Goal: Contribute content

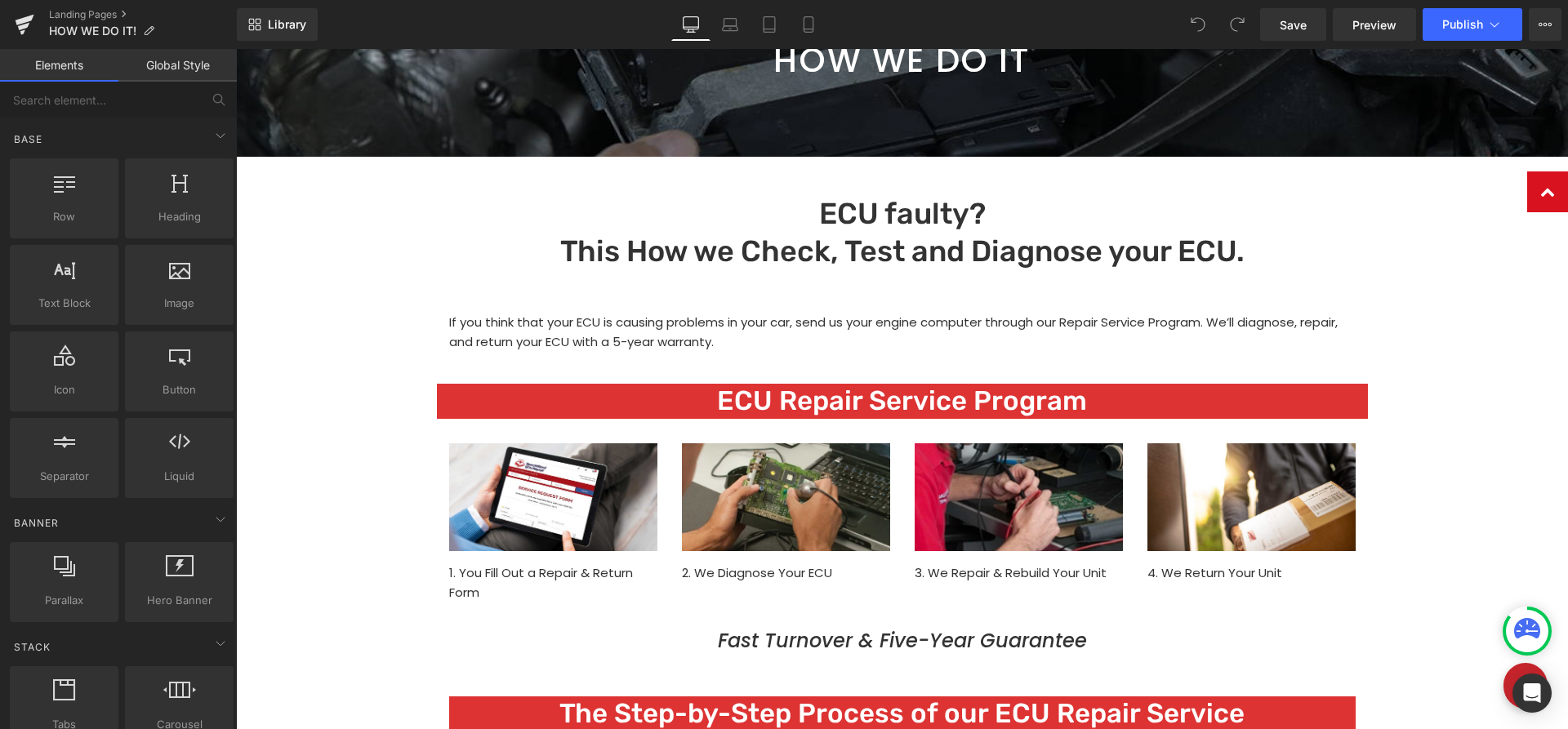
scroll to position [583, 0]
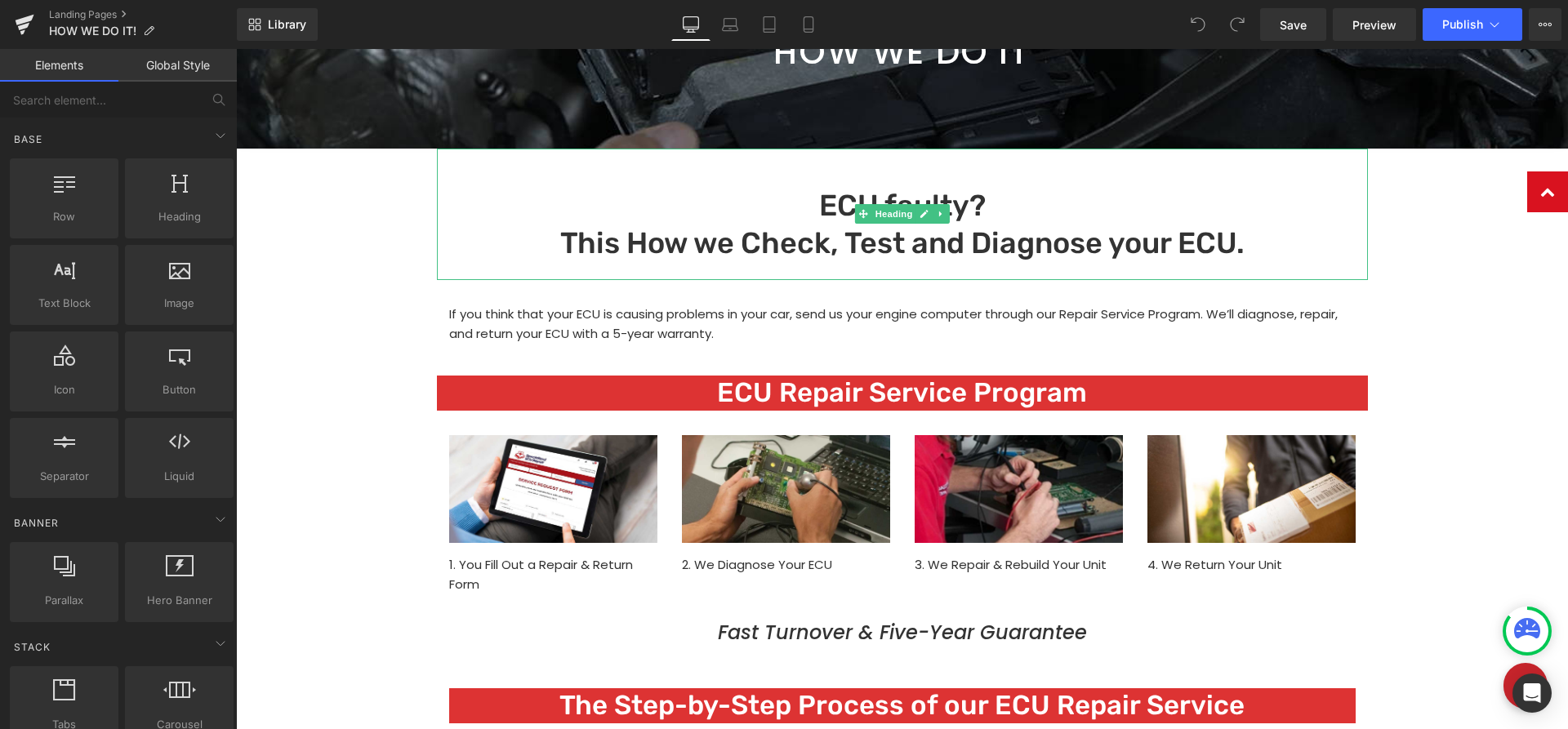
click at [813, 206] on h1 "ECU faulty? This How we Check, Test and Diagnose your ECU." at bounding box center [902, 226] width 931 height 77
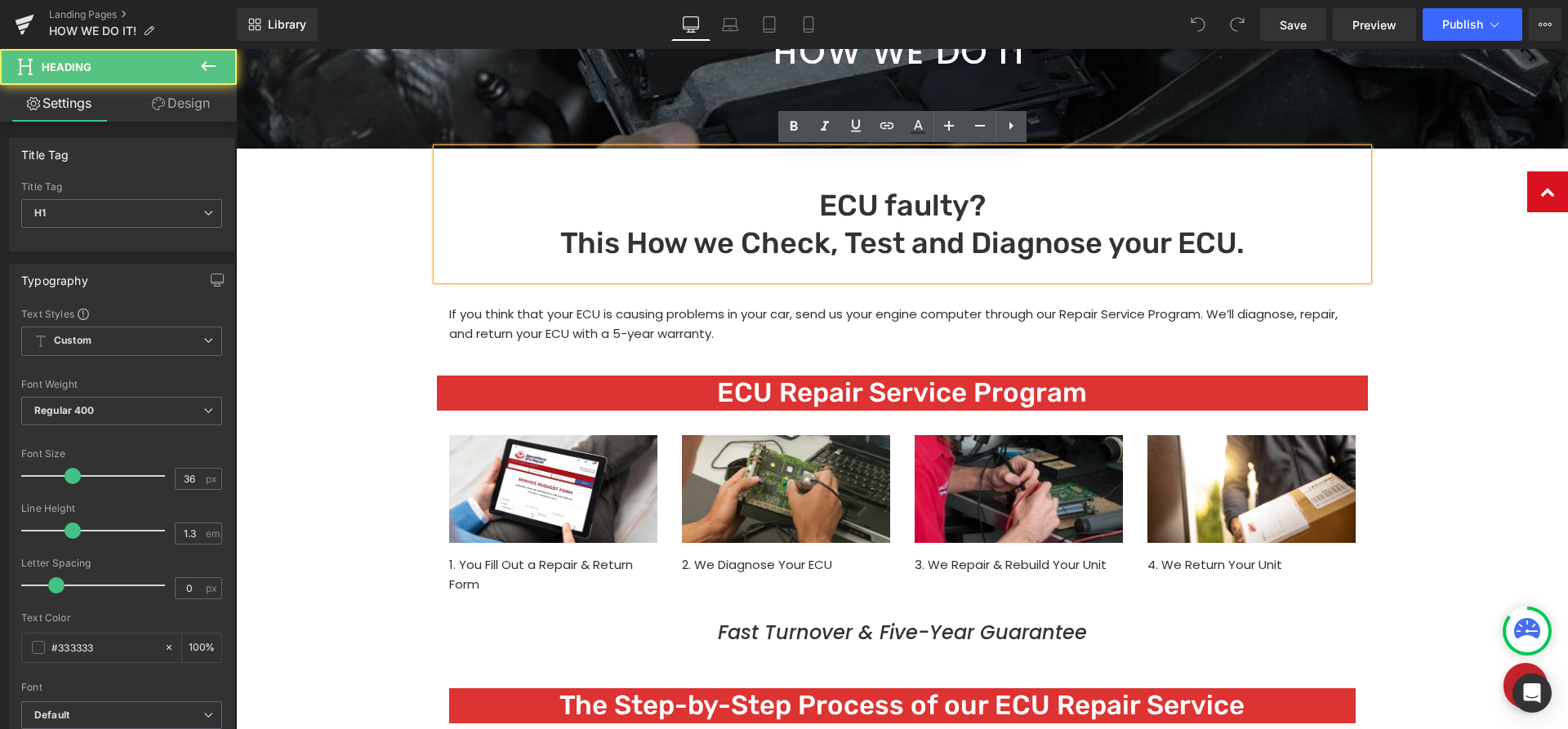
click at [828, 203] on h1 "ECU faulty? This How we Check, Test and Diagnose your ECU." at bounding box center [902, 226] width 931 height 77
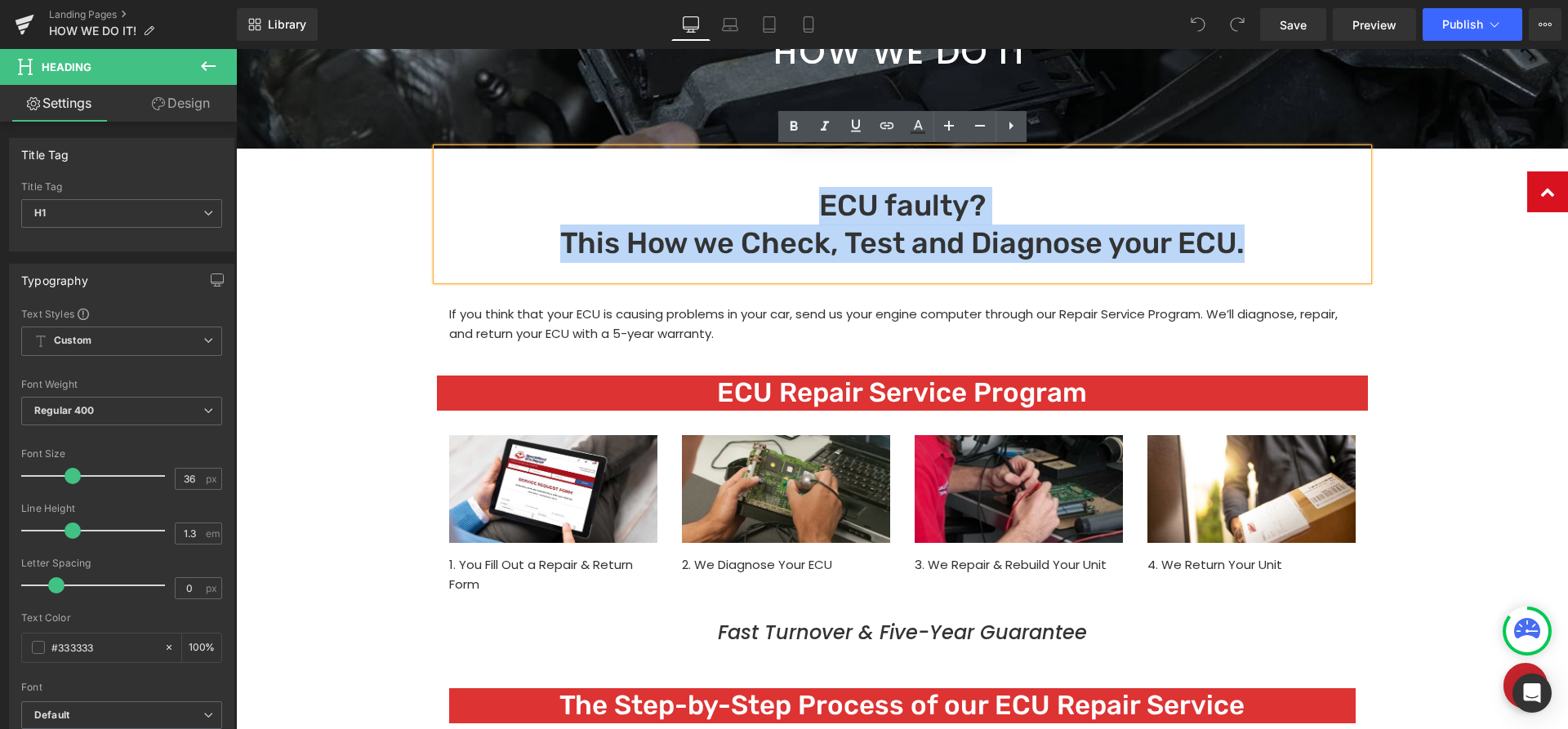
drag, startPoint x: 823, startPoint y: 205, endPoint x: 1306, endPoint y: 255, distance: 485.6
click at [1306, 255] on h1 "ECU faulty? This How we Check, Test and Diagnose your ECU." at bounding box center [902, 226] width 931 height 77
paste div
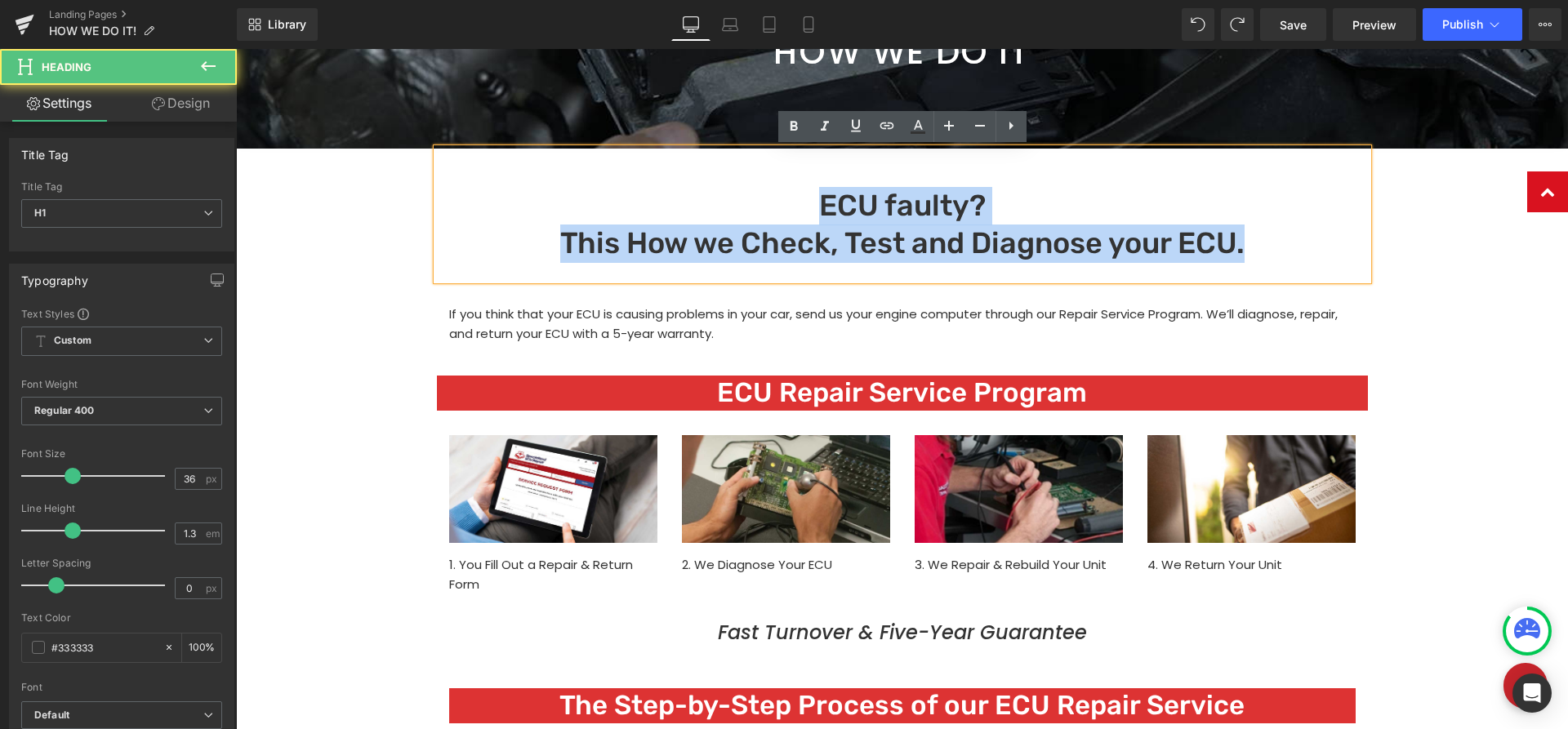
drag, startPoint x: 820, startPoint y: 203, endPoint x: 1251, endPoint y: 246, distance: 433.1
click at [1251, 246] on h1 "ECU faulty? This How we Check, Test and Diagnose your ECU." at bounding box center [902, 226] width 931 height 77
copy h1 "ECU faulty? This How we Check, Test and Diagnose your ECU."
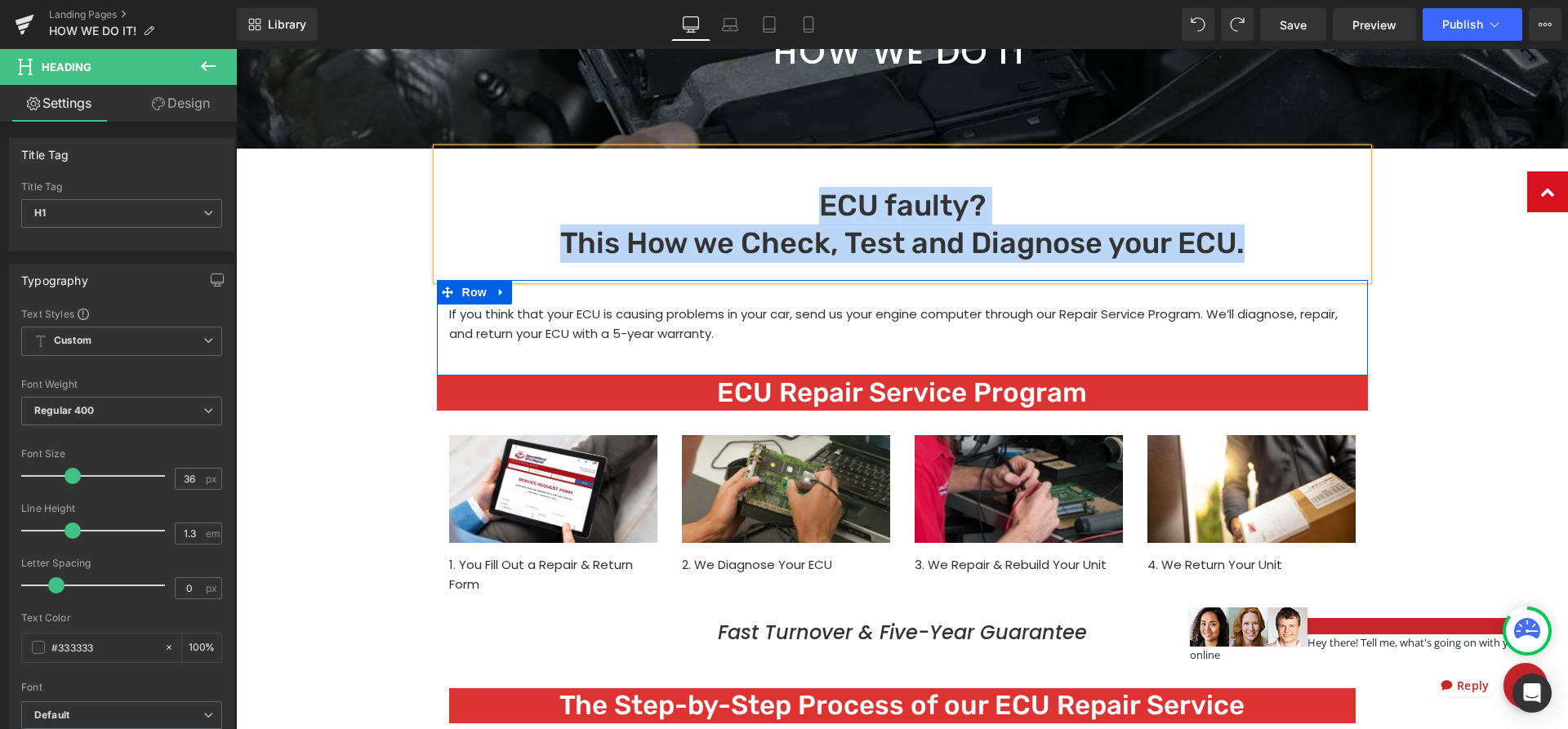
click at [236, 49] on div at bounding box center [236, 49] width 0 height 0
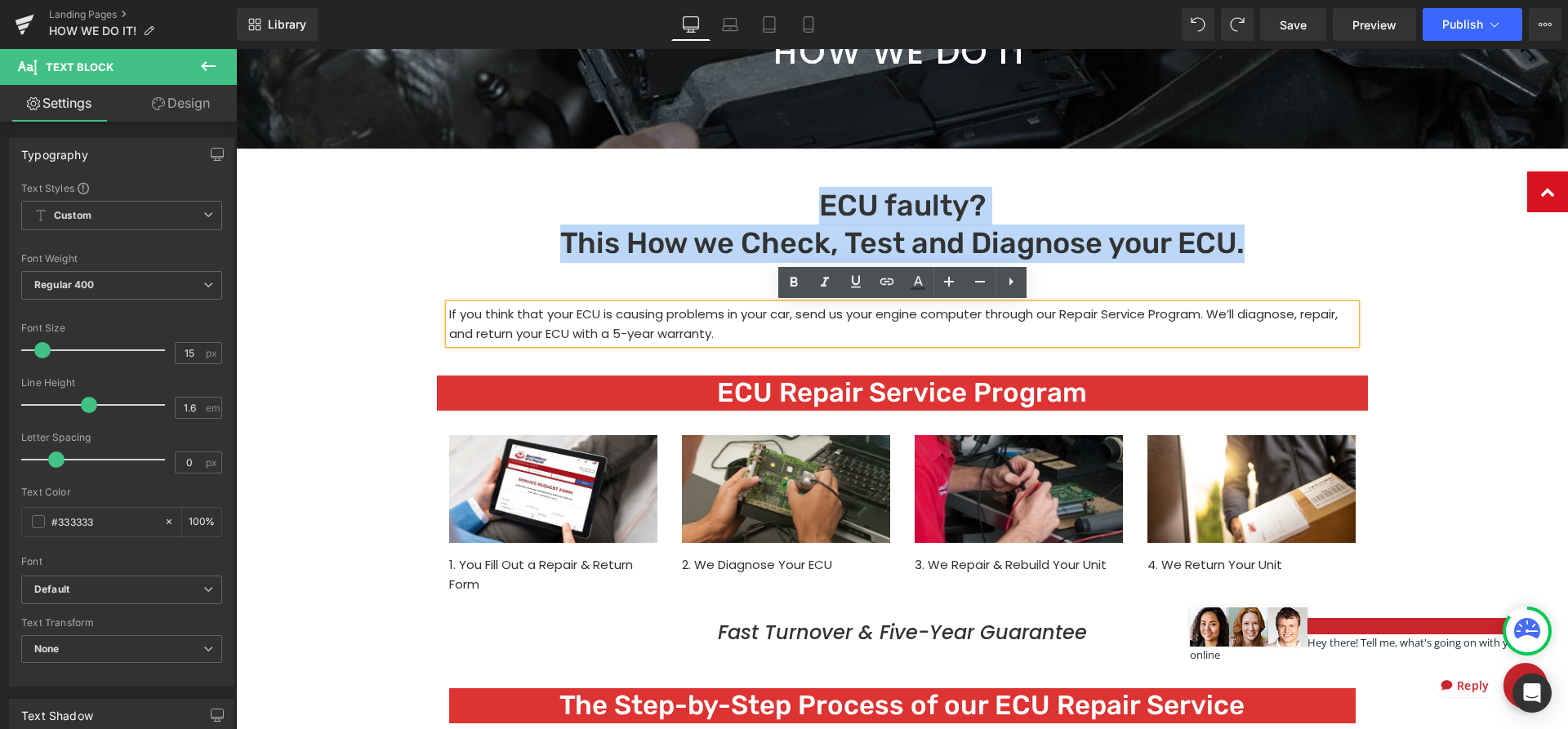
click at [492, 287] on div "If you think that your ECU is causing problems in your car, send us your engine…" at bounding box center [902, 328] width 931 height 96
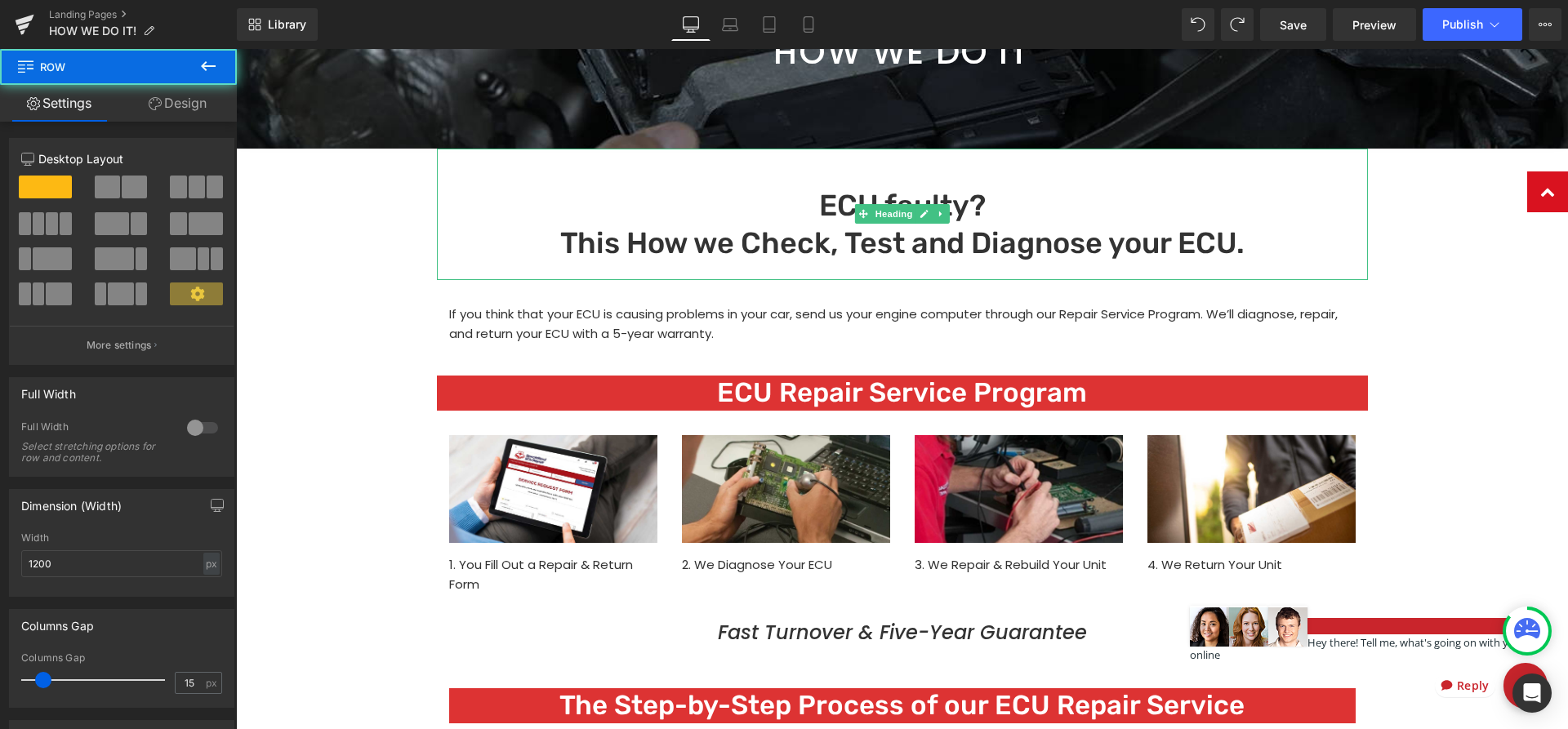
click at [516, 263] on h1 "ECU faulty? This How we Check, Test and Diagnose your ECU." at bounding box center [902, 226] width 931 height 77
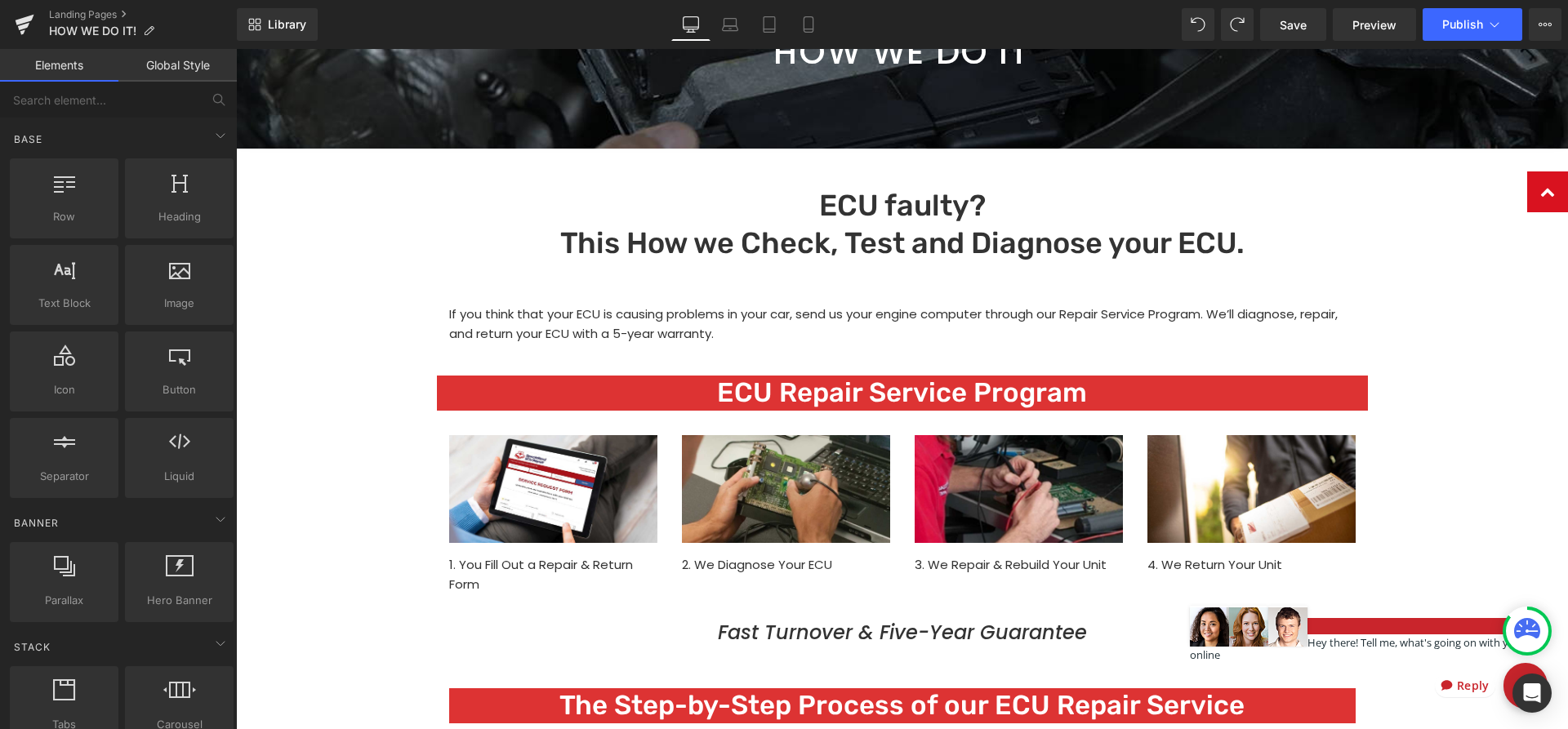
click at [1206, 195] on h1 "ECU faulty? This How we Check, Test and Diagnose your ECU." at bounding box center [902, 226] width 931 height 77
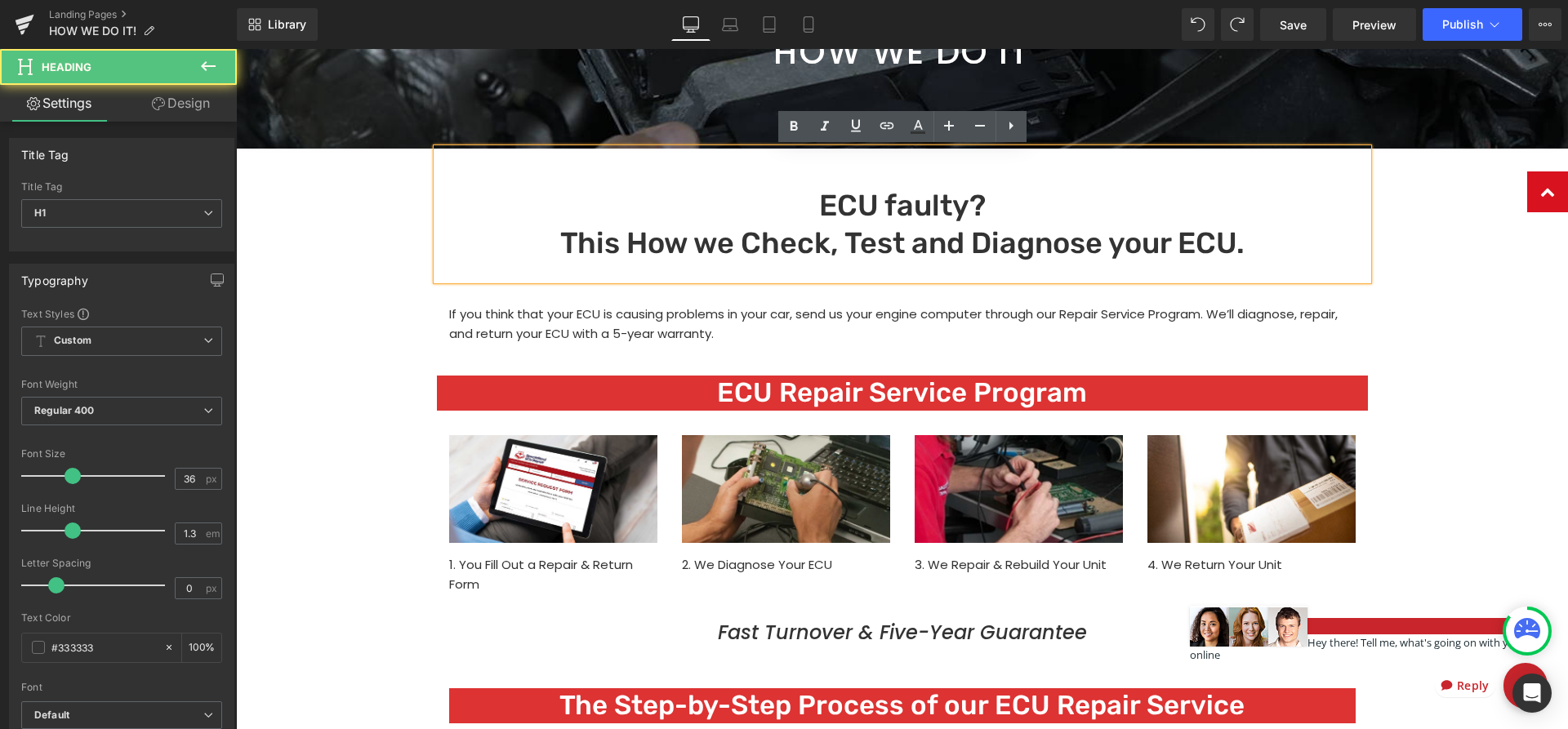
click at [619, 221] on h1 "ECU faulty? This How we Check, Test and Diagnose your ECU." at bounding box center [902, 226] width 931 height 77
click at [892, 173] on h1 at bounding box center [902, 168] width 931 height 38
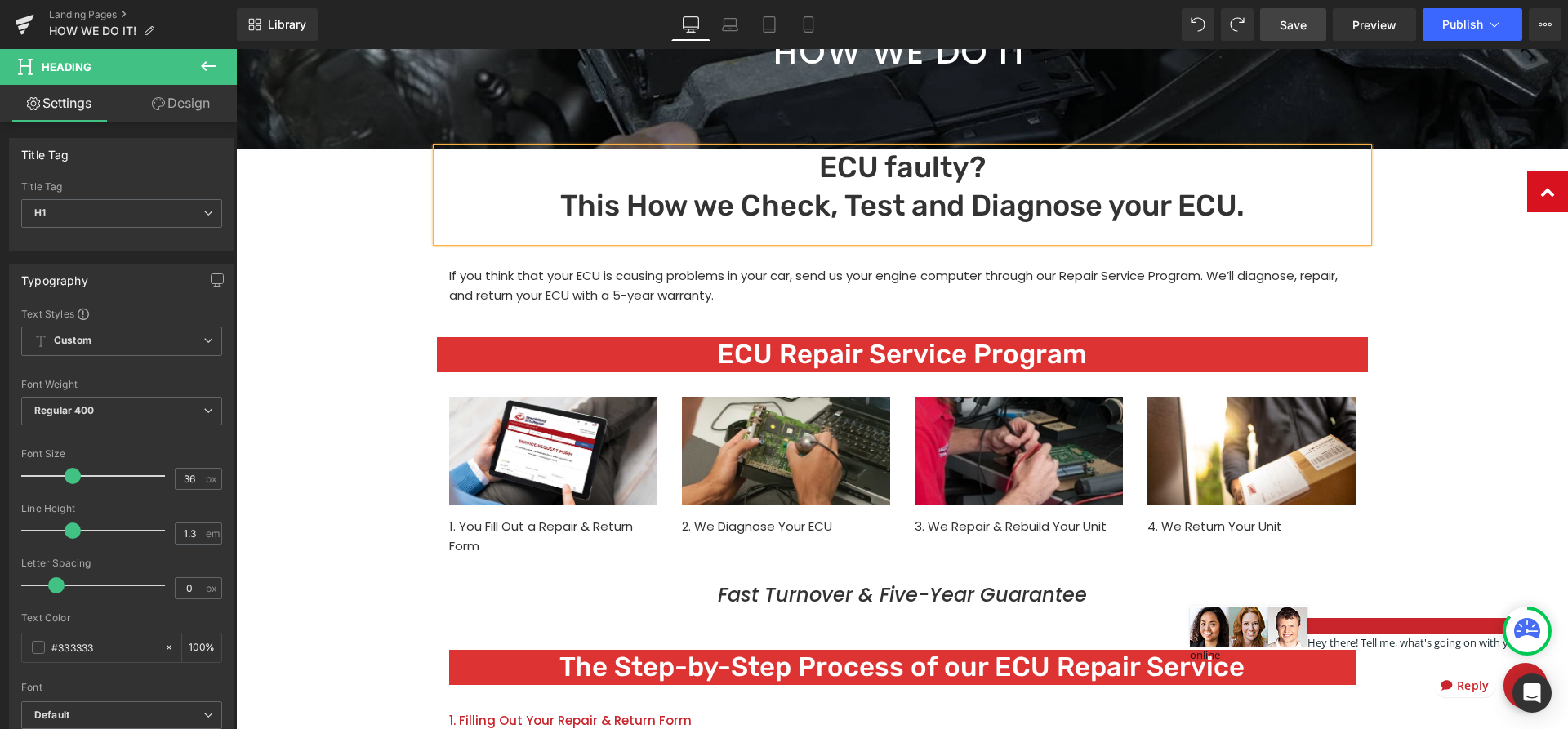
click at [1305, 27] on span "Save" at bounding box center [1294, 25] width 27 height 17
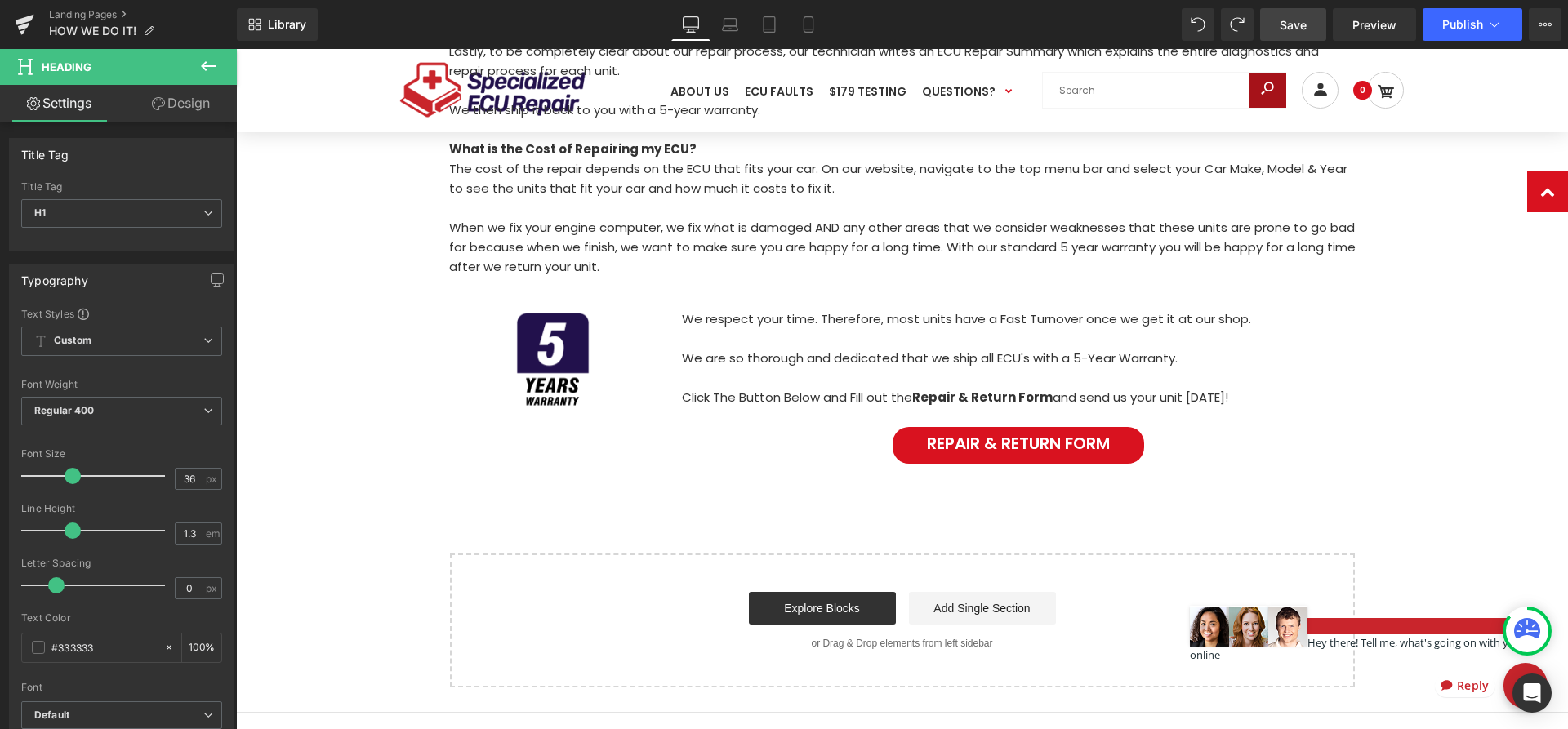
scroll to position [1666, 0]
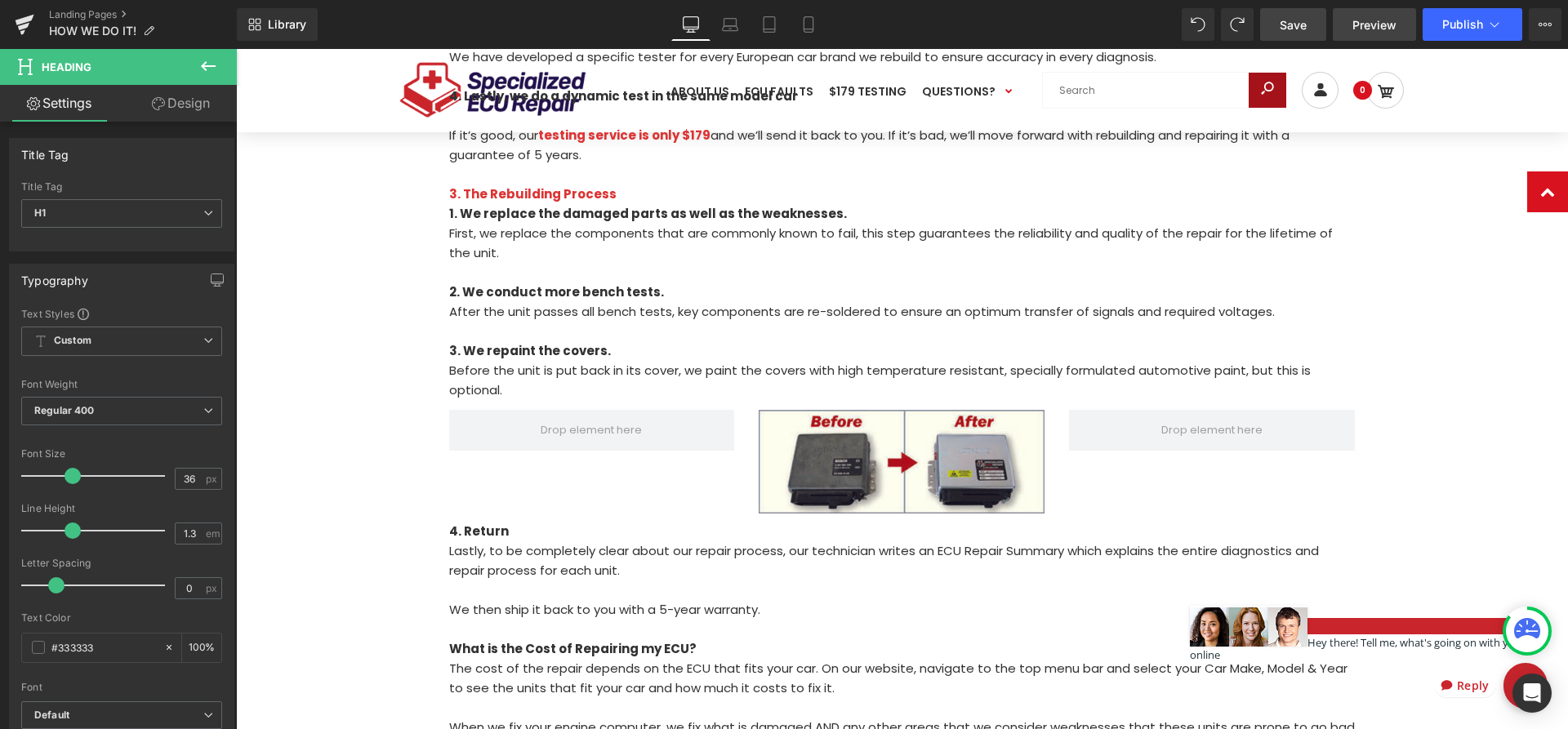
click at [1373, 25] on span "Preview" at bounding box center [1375, 25] width 44 height 17
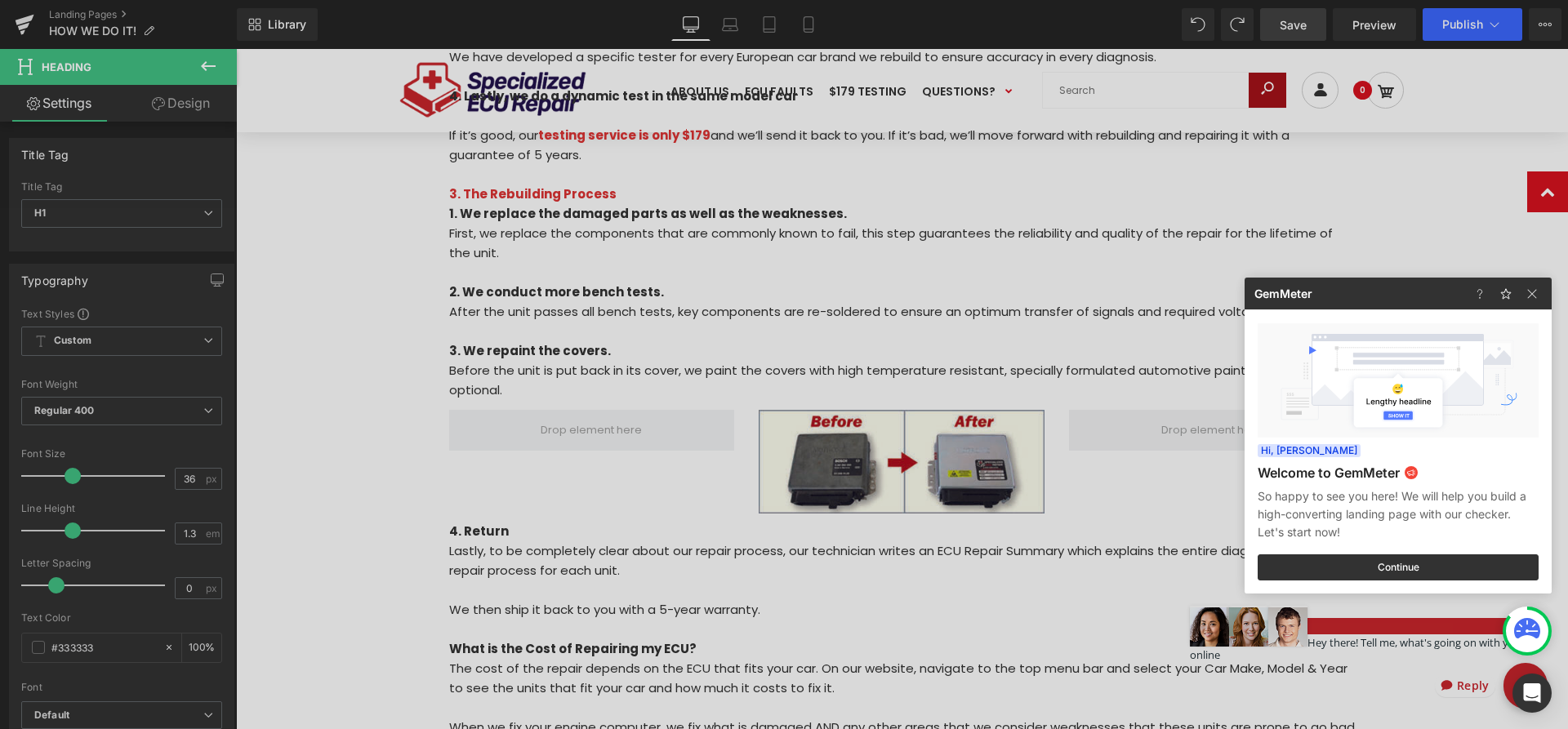
click at [1046, 194] on div at bounding box center [784, 364] width 1568 height 729
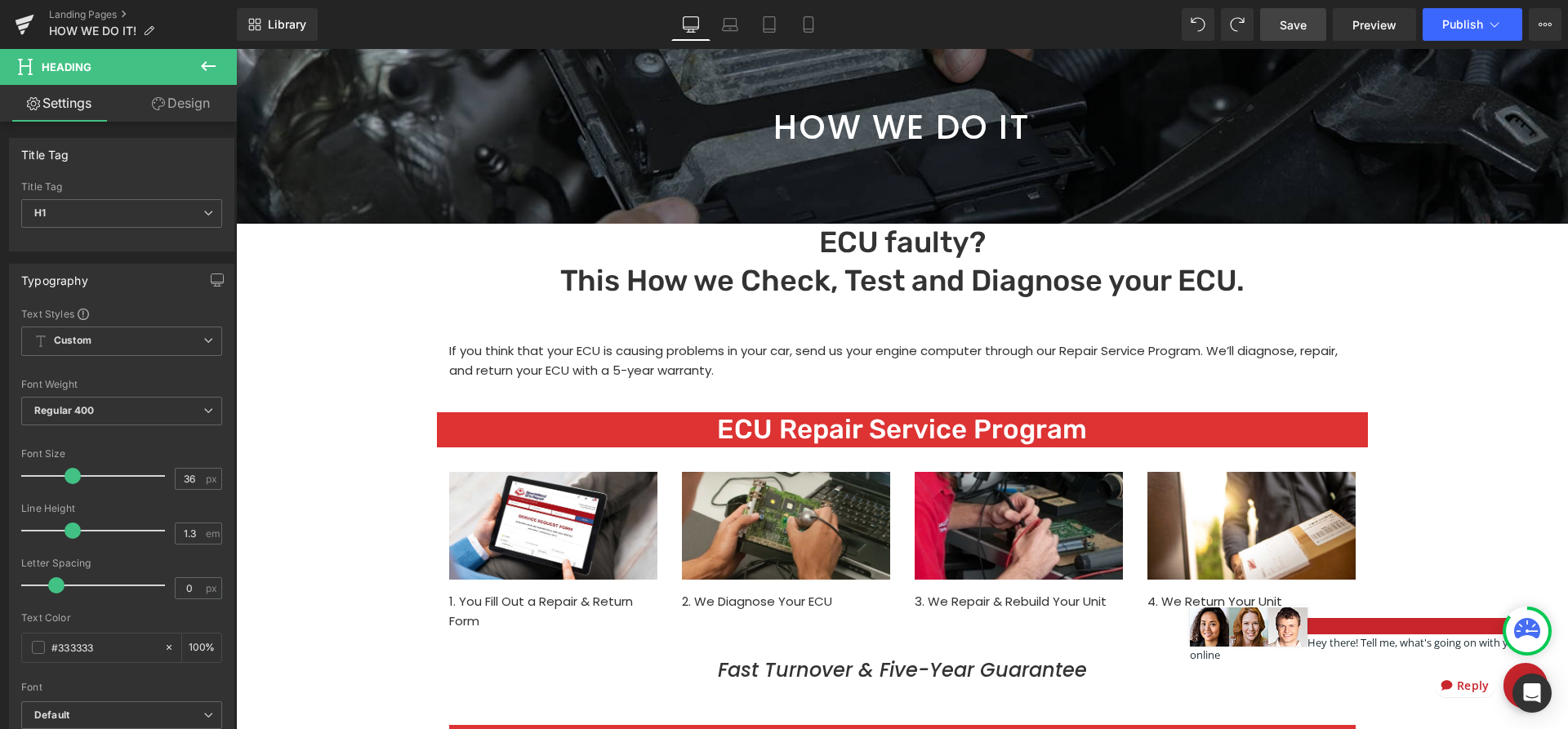
scroll to position [500, 0]
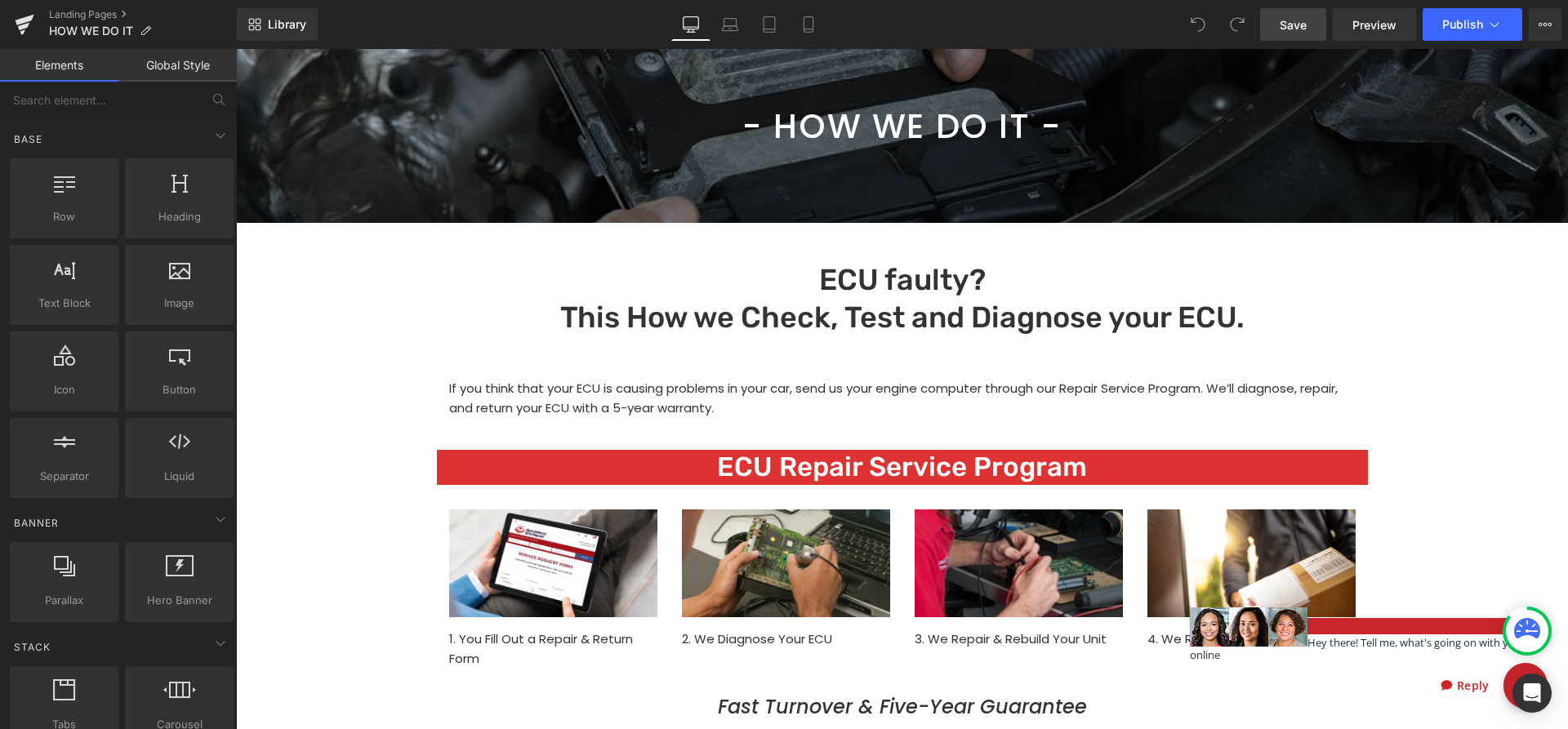
scroll to position [500, 0]
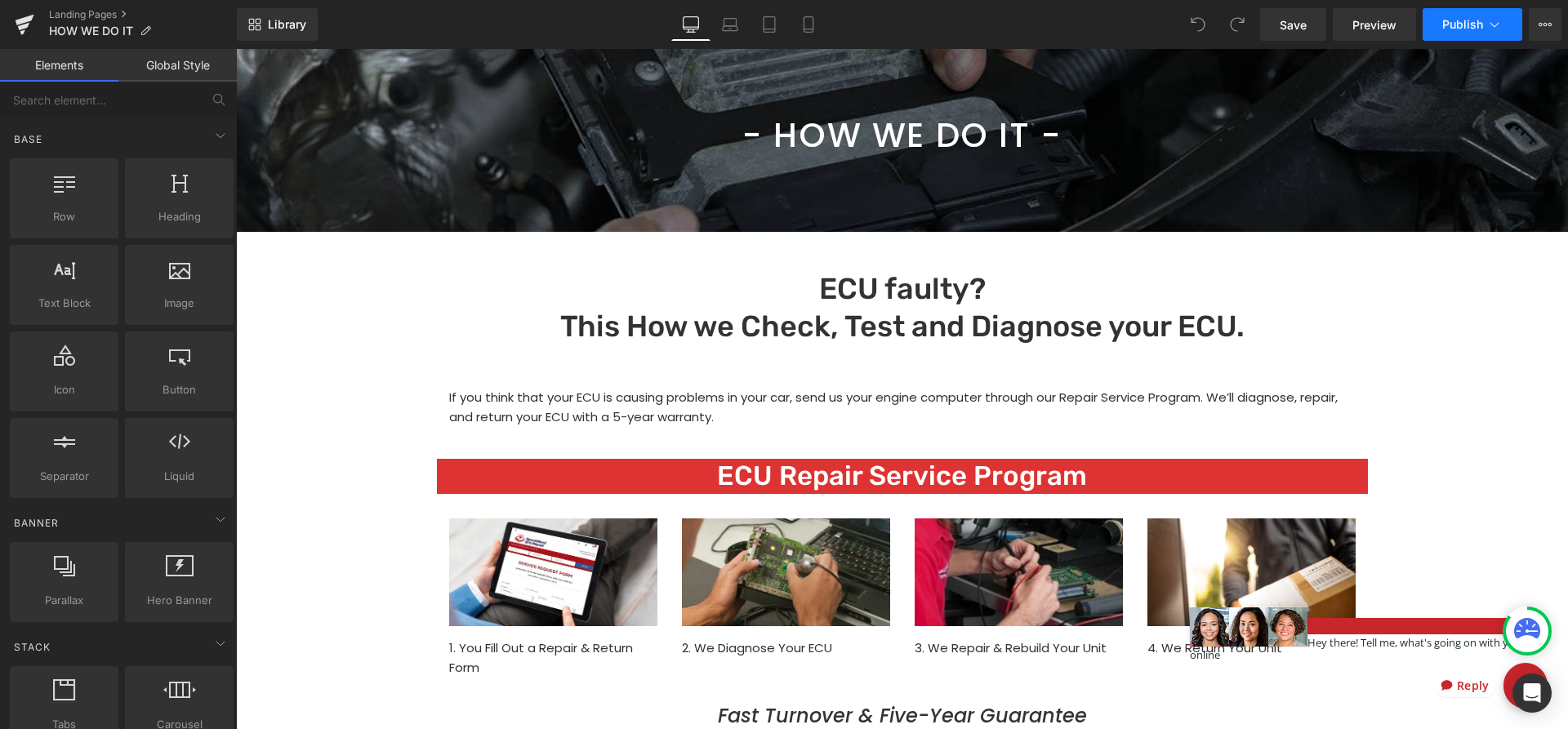
click at [1493, 26] on icon at bounding box center [1494, 24] width 16 height 16
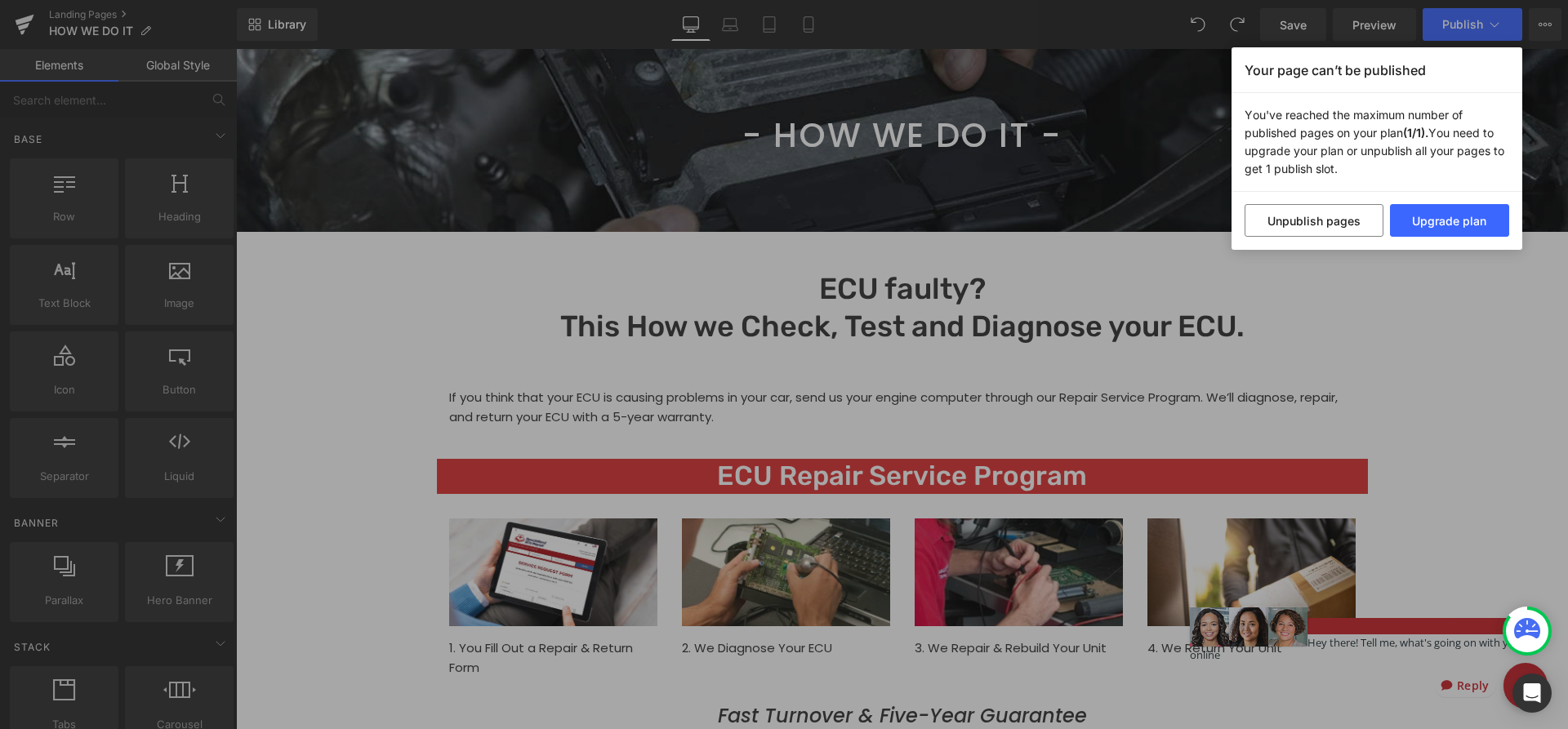
click at [1490, 21] on div "Your page can’t be published You've reached the maximum number of published pag…" at bounding box center [784, 364] width 1568 height 729
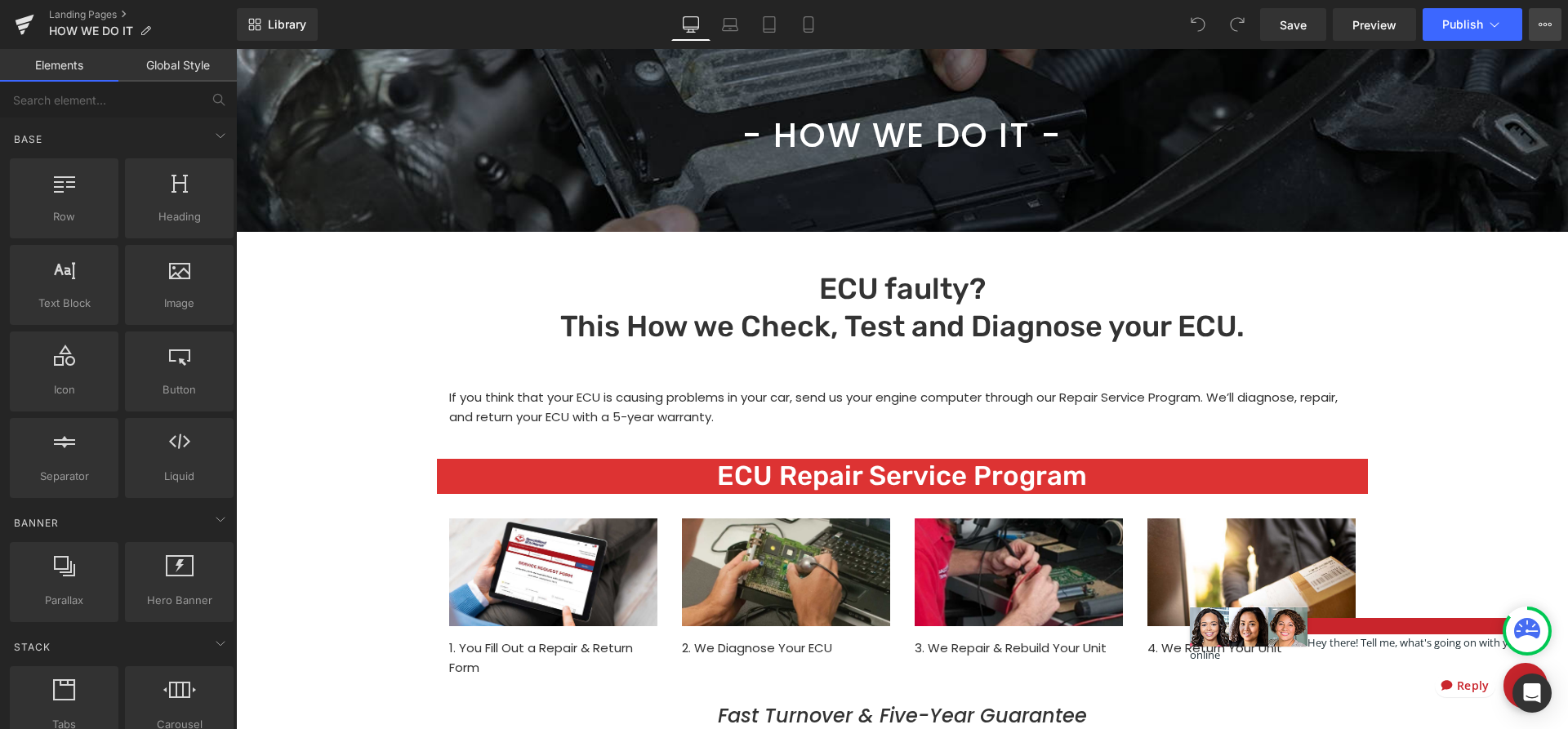
click at [1542, 22] on icon at bounding box center [1545, 24] width 13 height 13
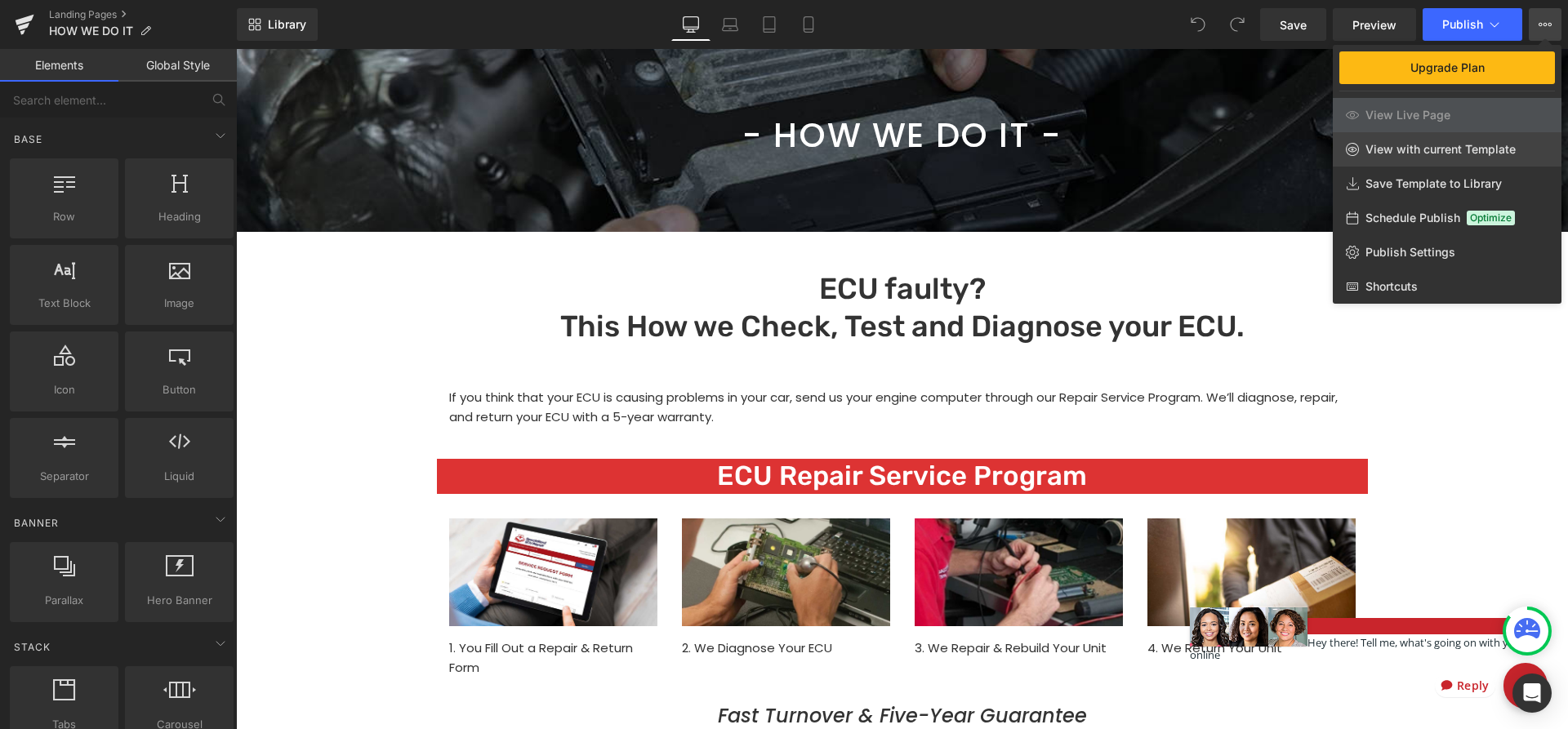
click at [1400, 153] on span "View with current Template" at bounding box center [1441, 149] width 150 height 15
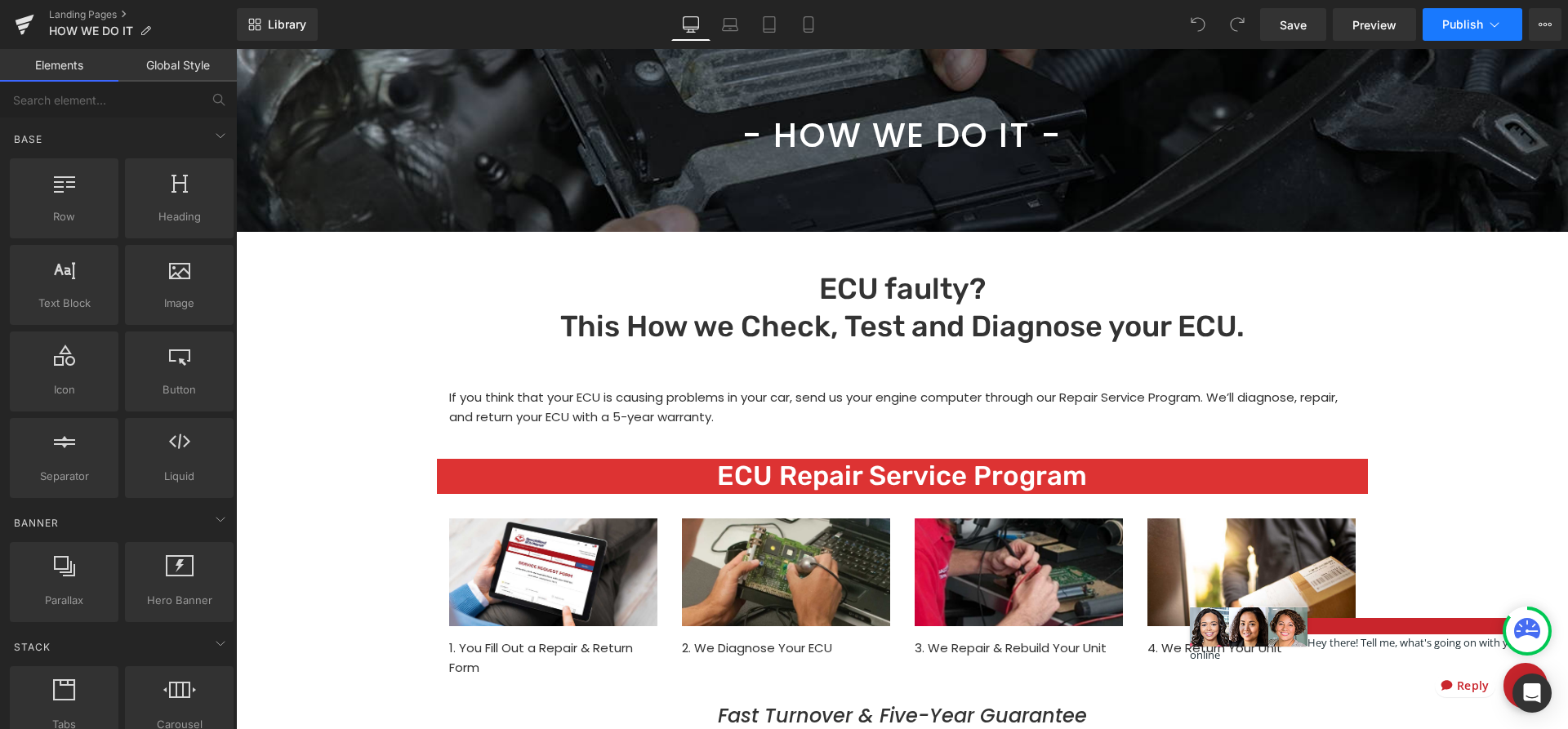
click at [1485, 28] on button "Publish" at bounding box center [1472, 25] width 100 height 32
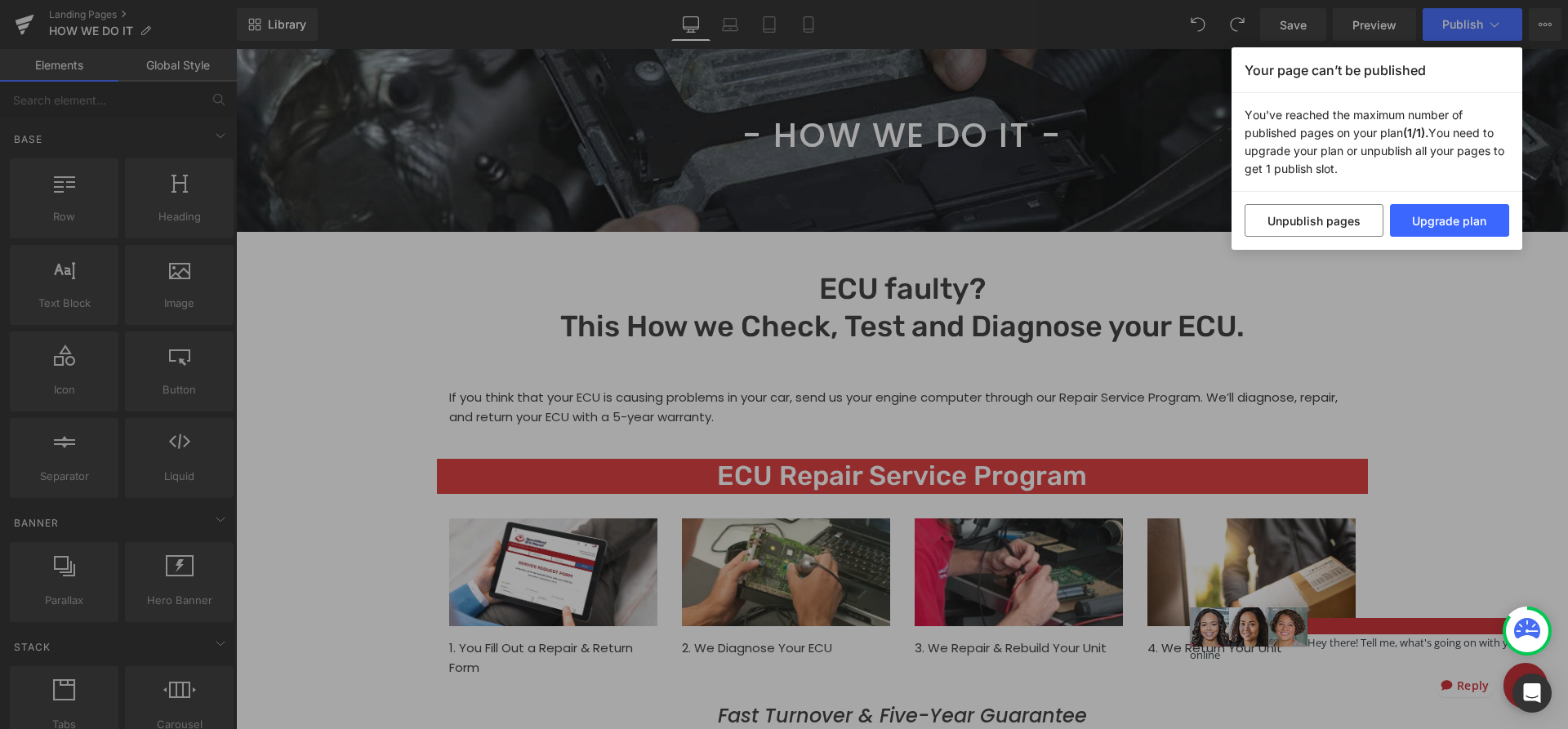
click at [1542, 26] on div "Your page can’t be published You've reached the maximum number of published pag…" at bounding box center [784, 364] width 1568 height 729
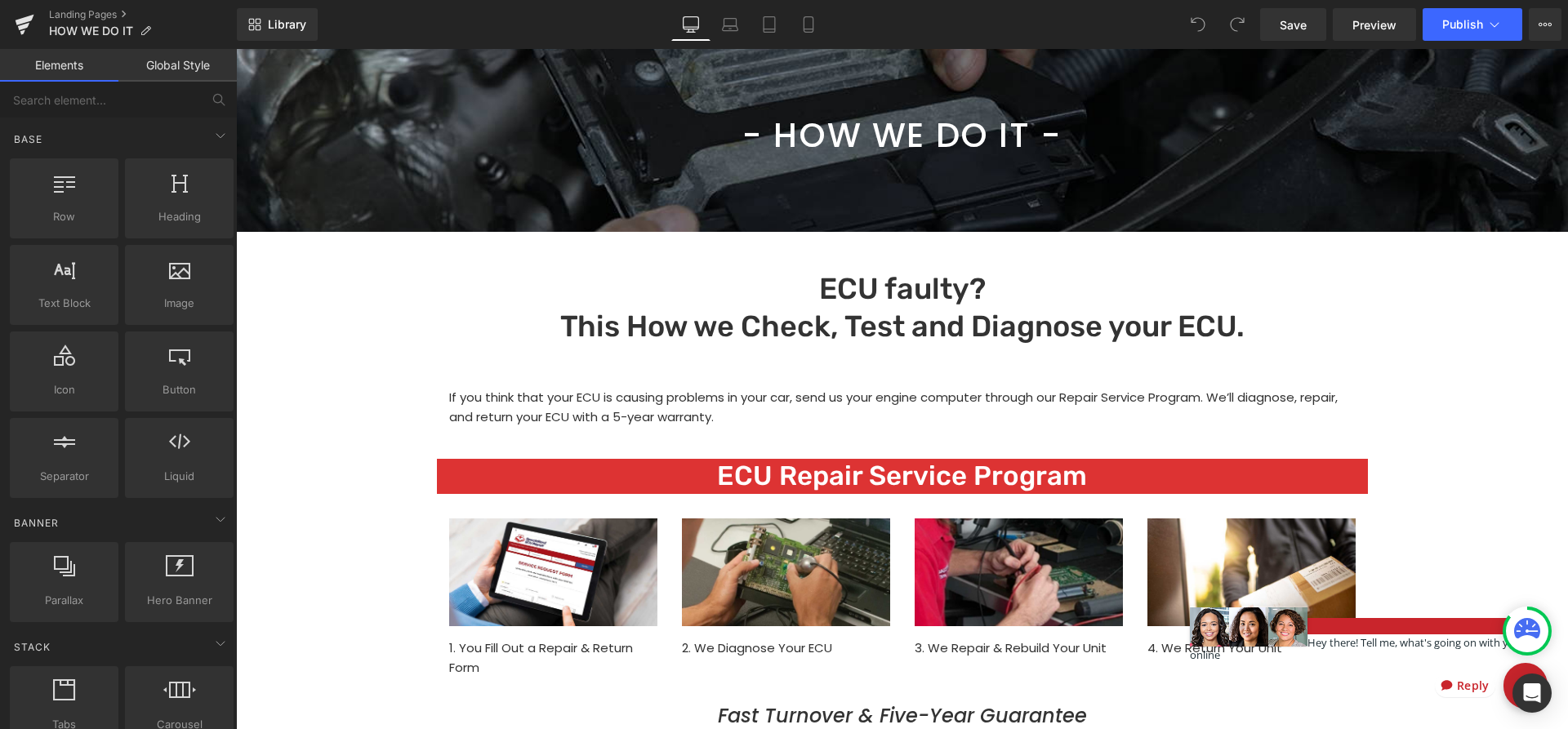
click at [1542, 26] on icon at bounding box center [1545, 24] width 13 height 13
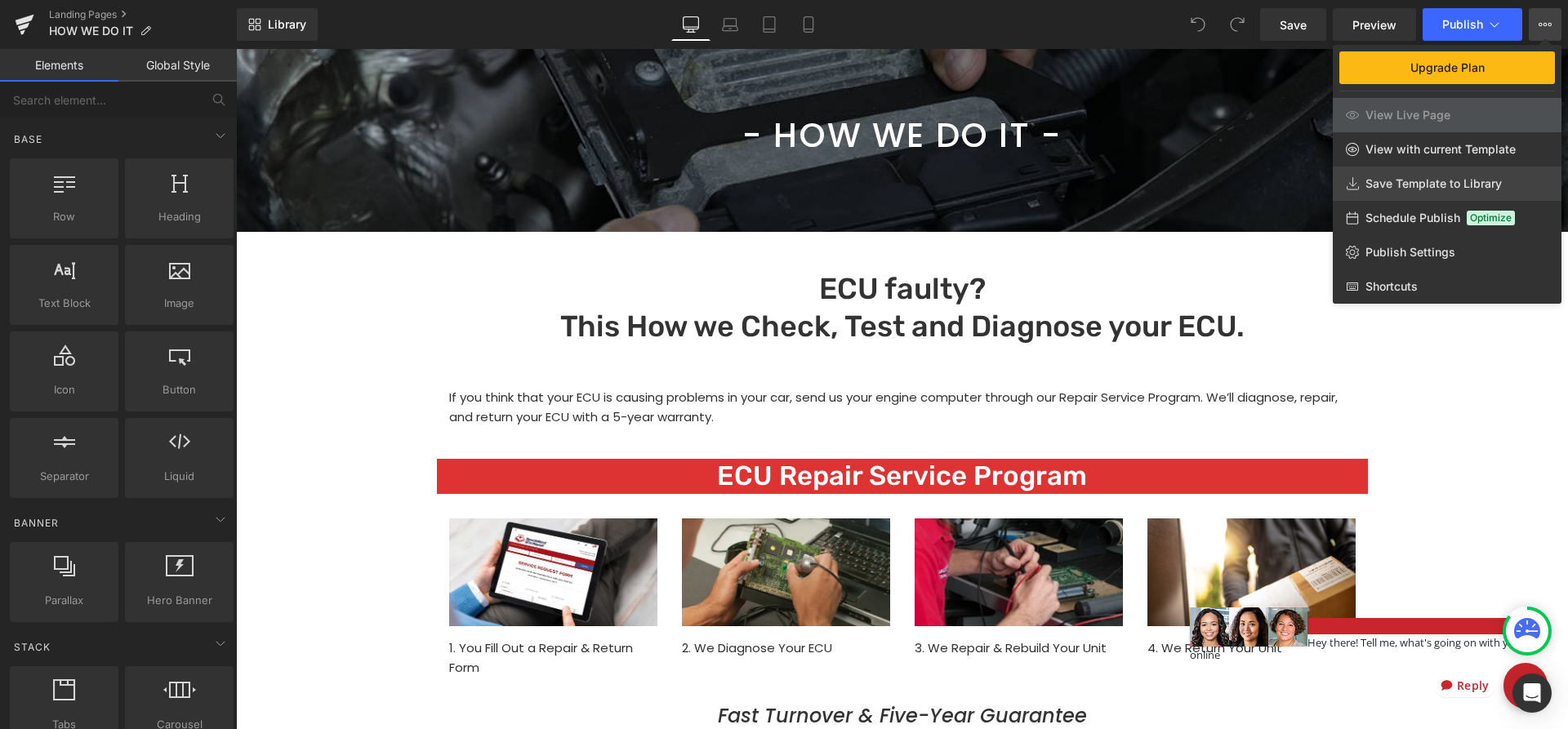
click at [1423, 185] on span "Save Template to Library" at bounding box center [1434, 183] width 137 height 15
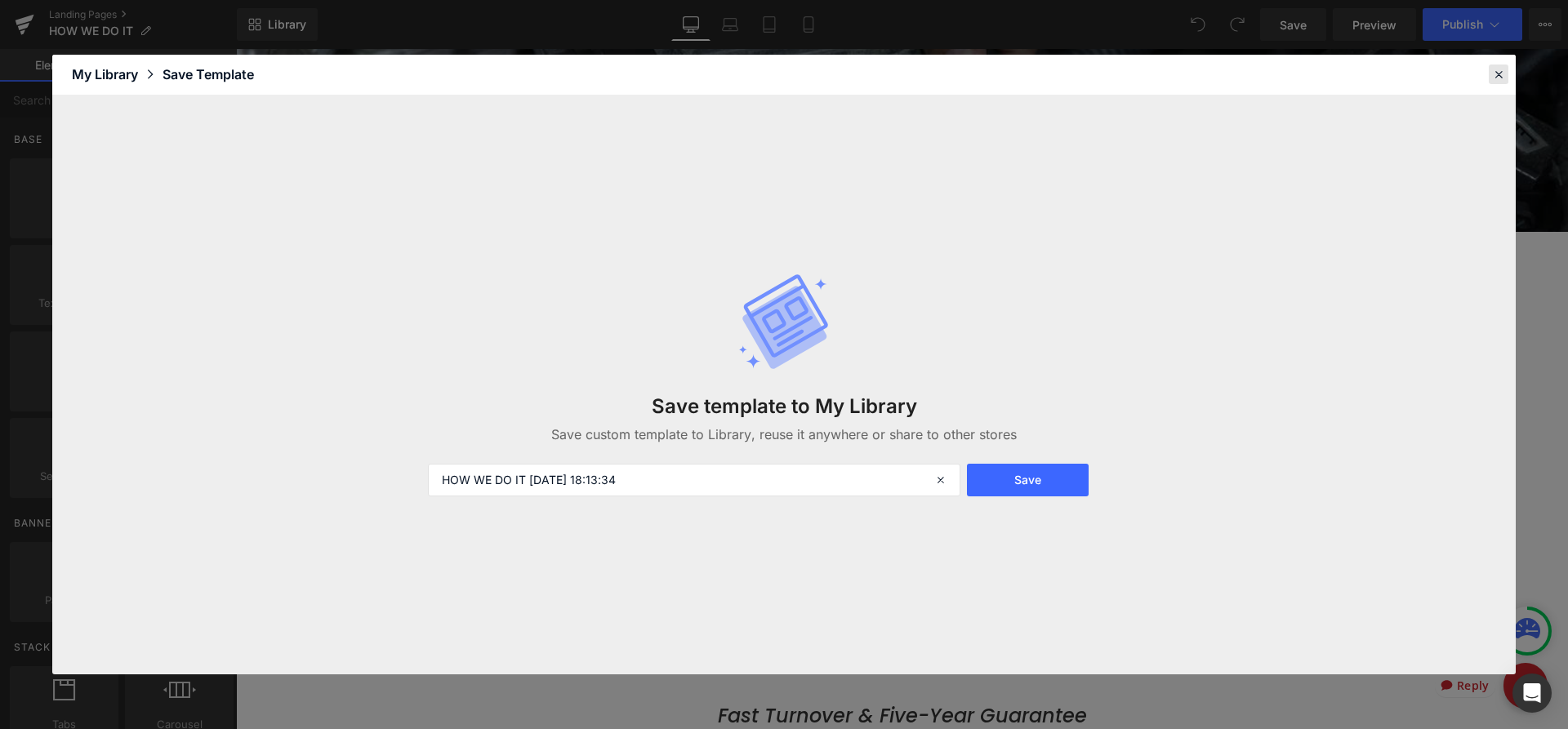
drag, startPoint x: 1500, startPoint y: 78, endPoint x: 1267, endPoint y: 3, distance: 244.8
click at [1500, 78] on icon at bounding box center [1498, 73] width 15 height 15
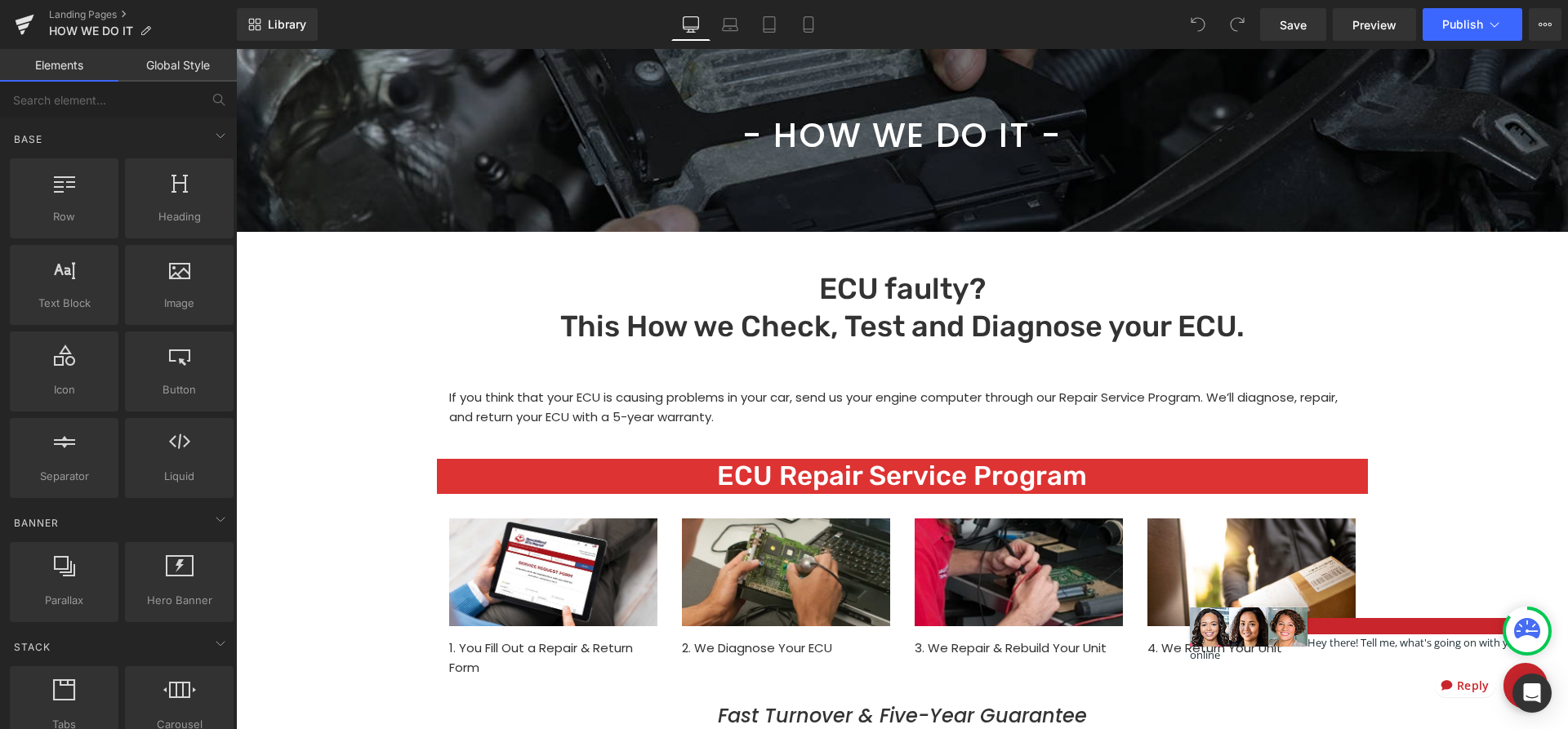
click at [1564, 26] on div "Save Preview Publish Scheduled Upgrade Plan View Live Page View with current Te…" at bounding box center [1411, 25] width 315 height 32
click at [1550, 29] on icon at bounding box center [1545, 24] width 13 height 13
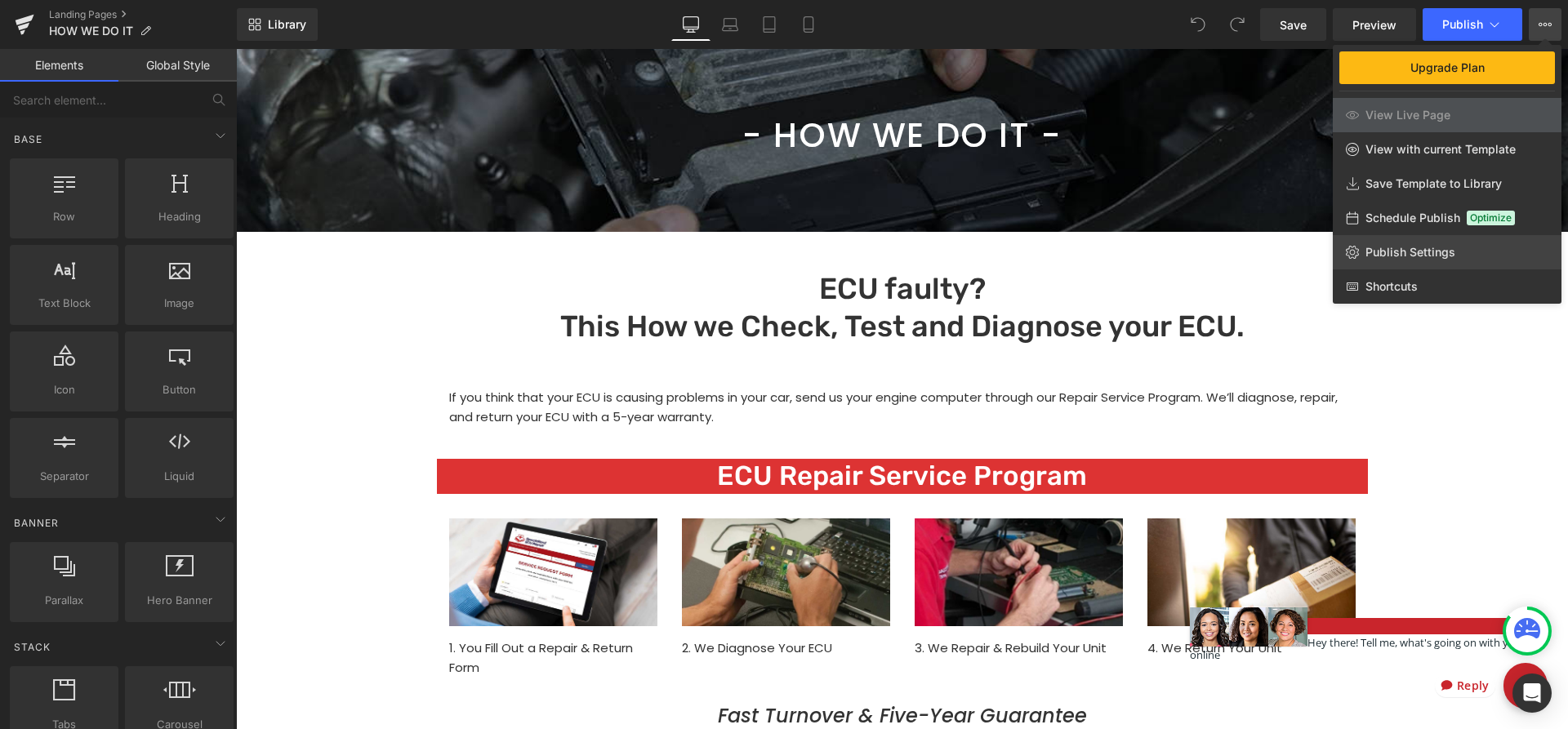
click at [1429, 257] on span "Publish Settings" at bounding box center [1410, 252] width 90 height 15
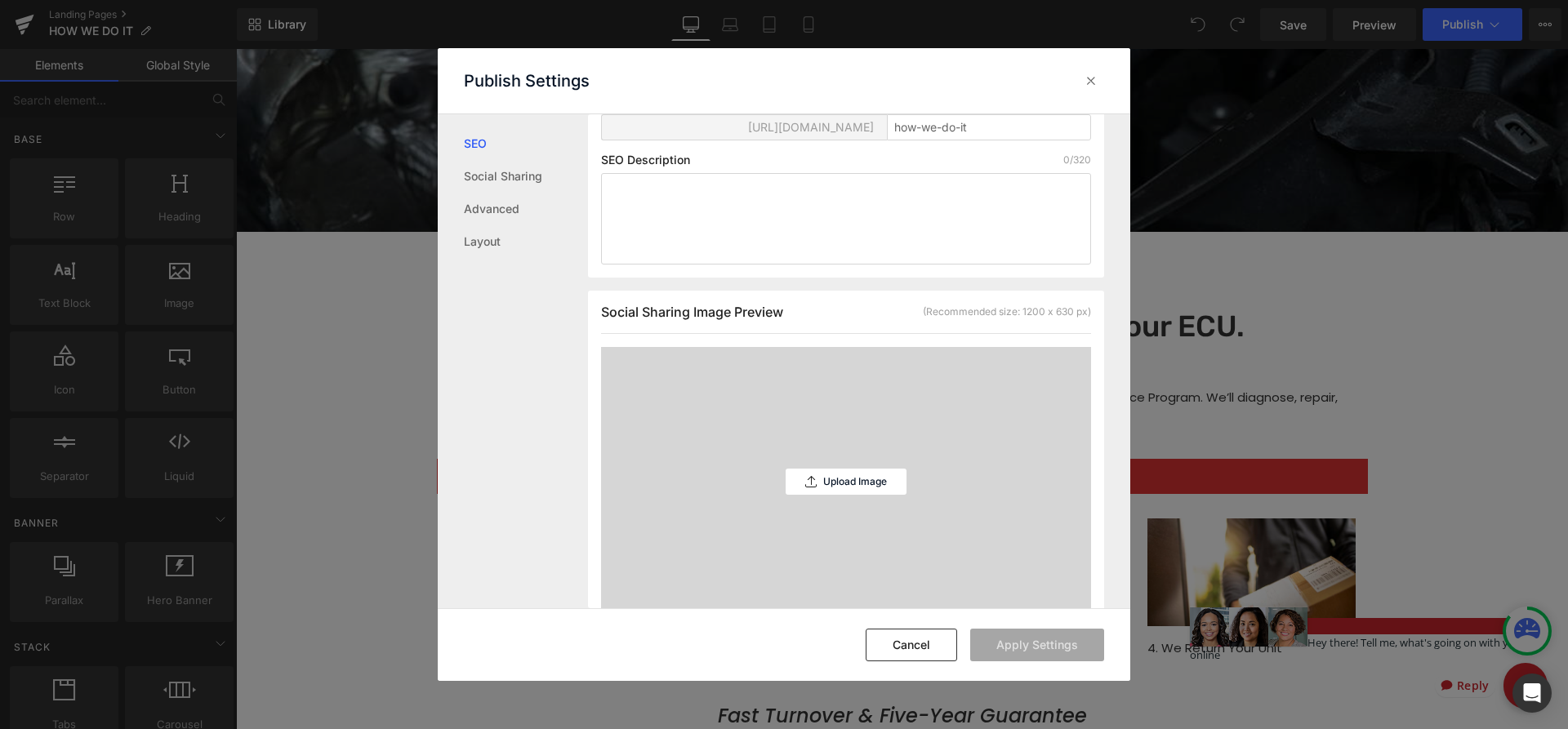
scroll to position [0, 0]
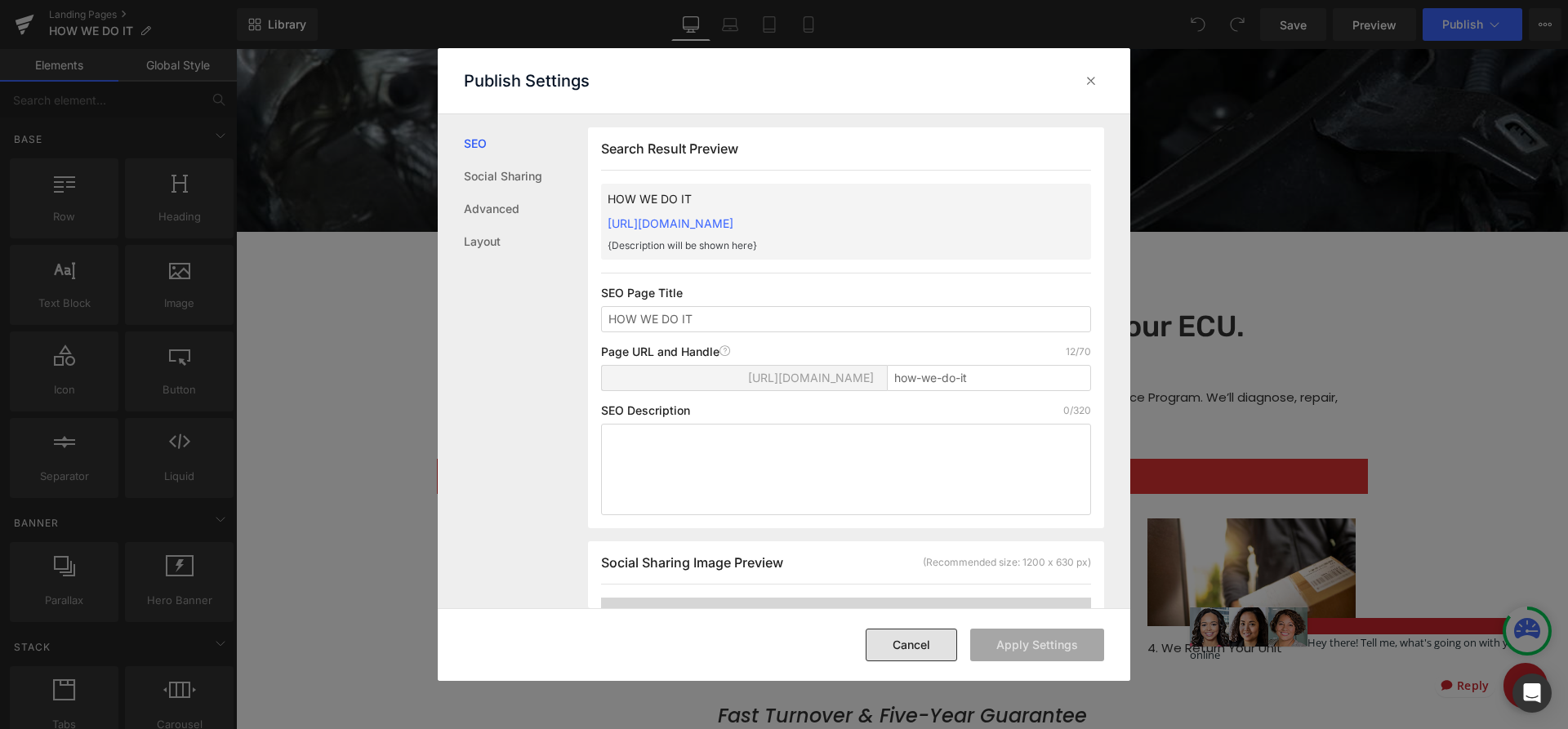
drag, startPoint x: 892, startPoint y: 643, endPoint x: 905, endPoint y: 638, distance: 13.9
click at [905, 638] on button "Cancel" at bounding box center [911, 645] width 91 height 32
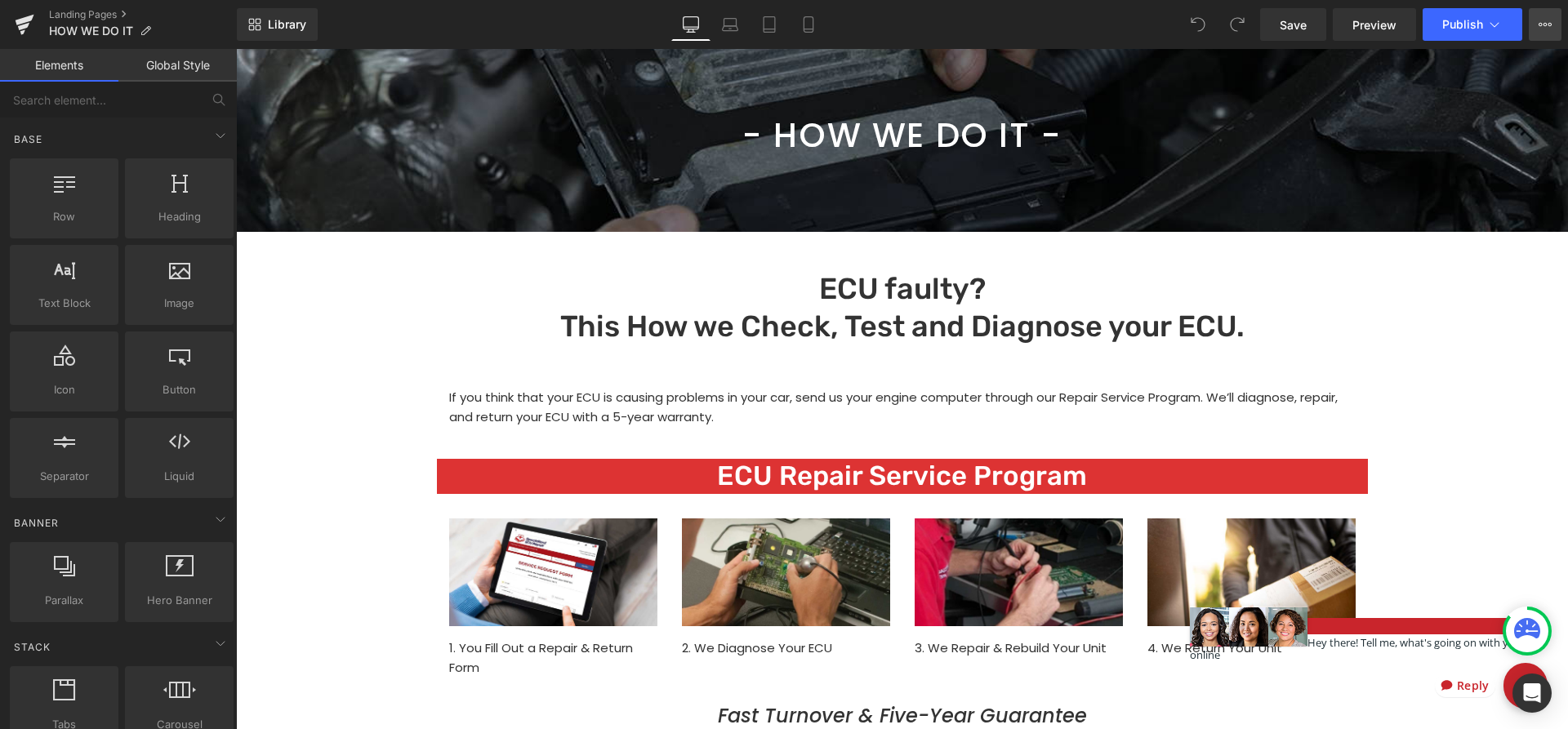
click at [1541, 26] on icon at bounding box center [1545, 24] width 13 height 13
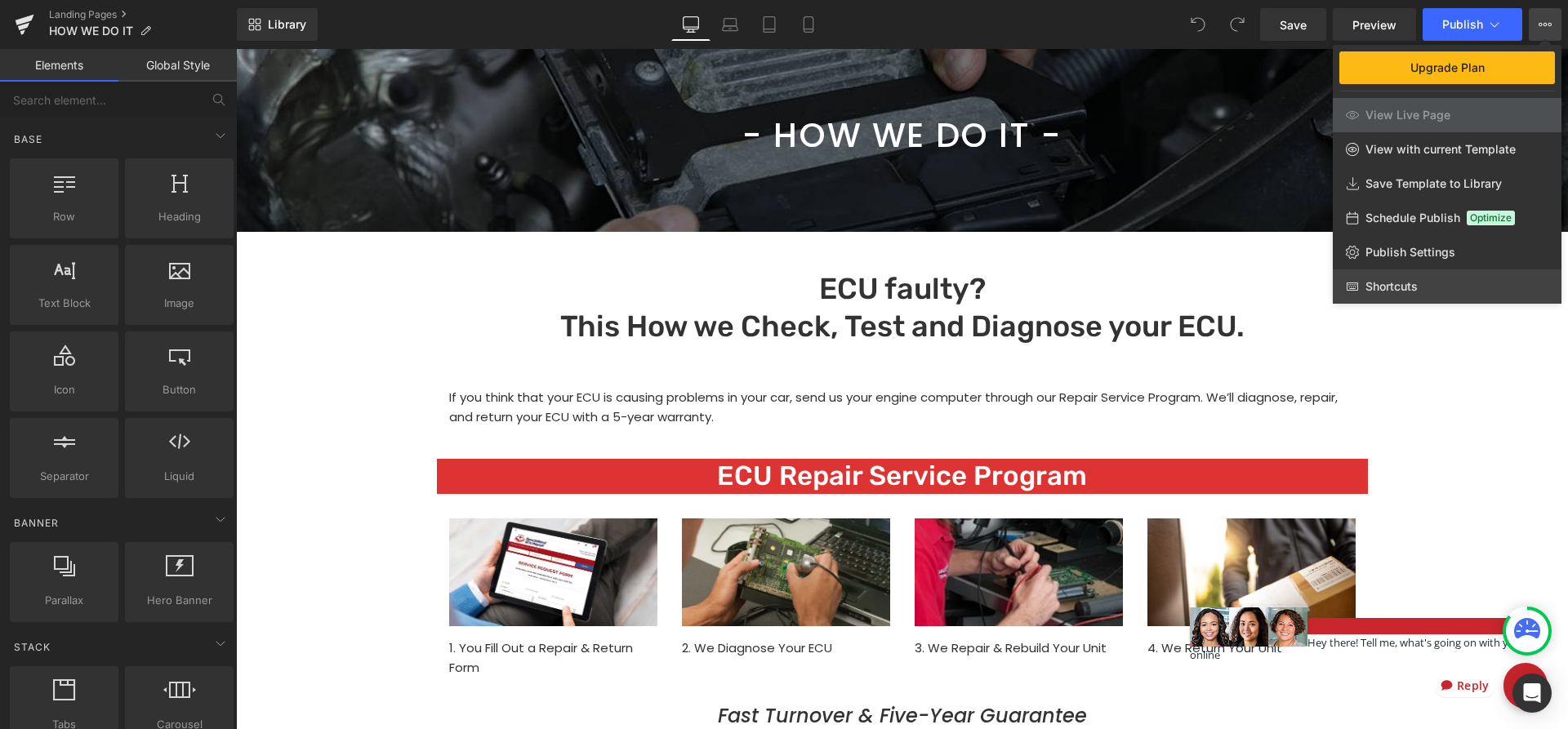
click at [1380, 284] on span "Shortcuts" at bounding box center [1391, 286] width 52 height 15
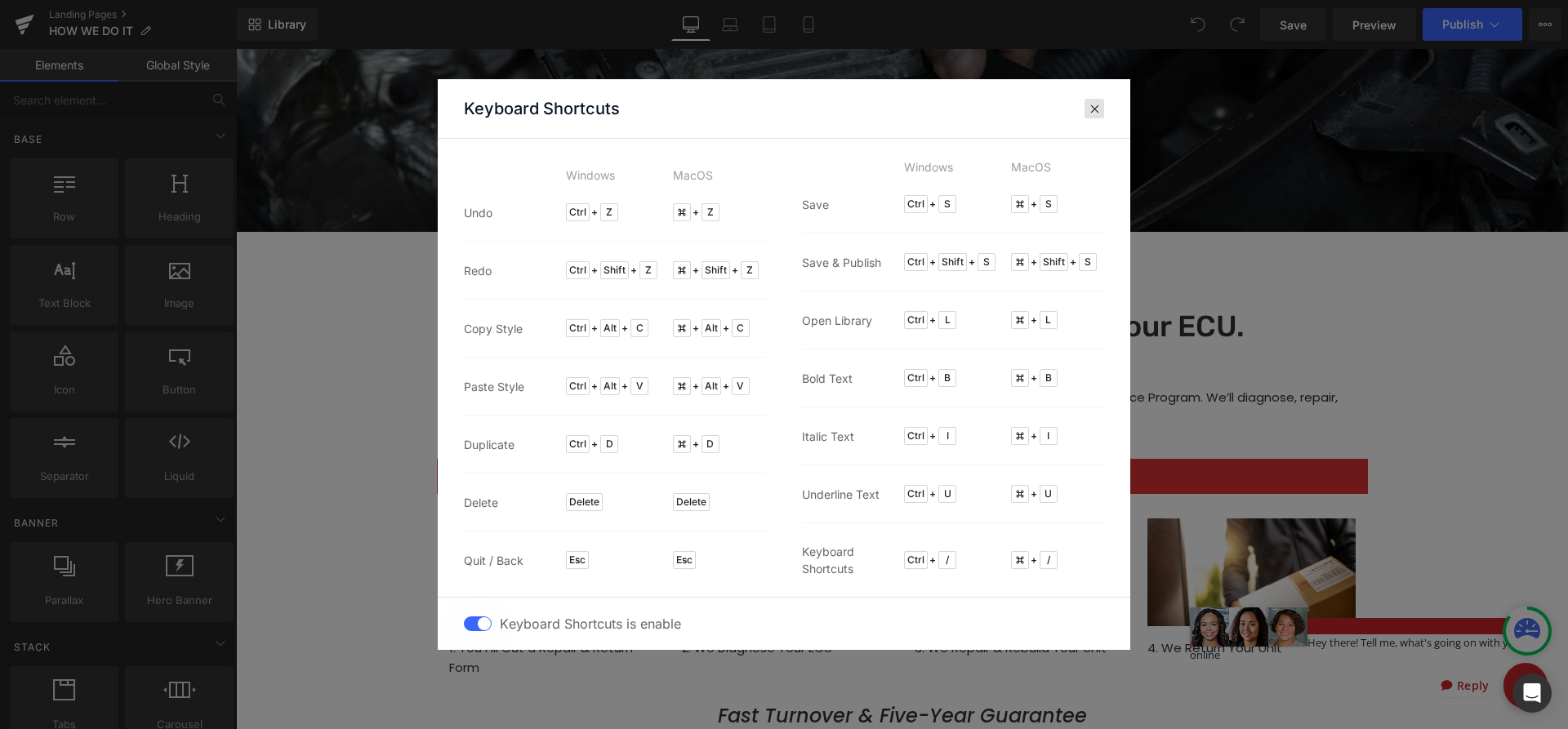
drag, startPoint x: 1089, startPoint y: 106, endPoint x: 1064, endPoint y: 15, distance: 94.4
click at [0, 0] on span at bounding box center [0, 0] width 0 height 0
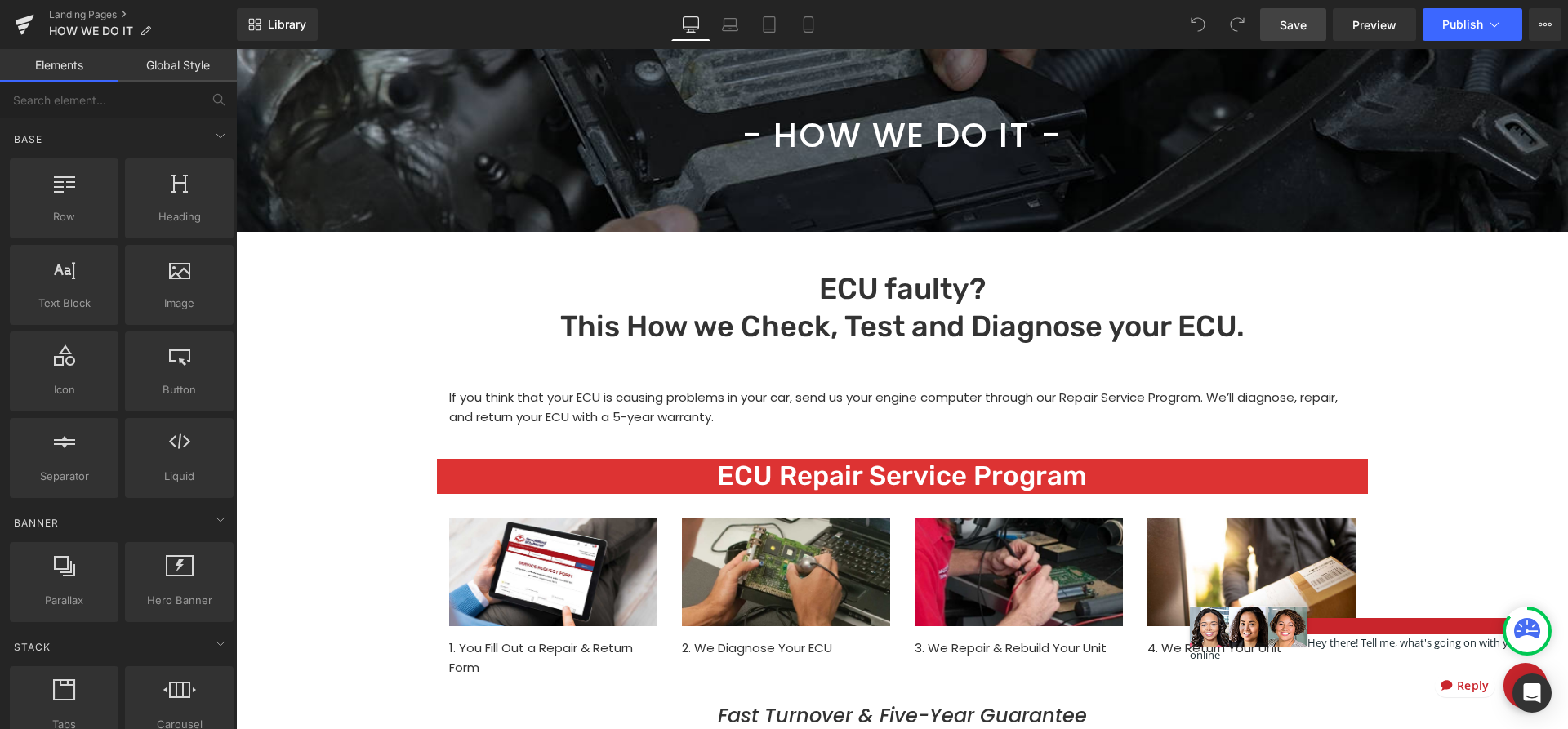
click at [1305, 26] on span "Save" at bounding box center [1294, 25] width 27 height 17
